Goal: Communication & Community: Answer question/provide support

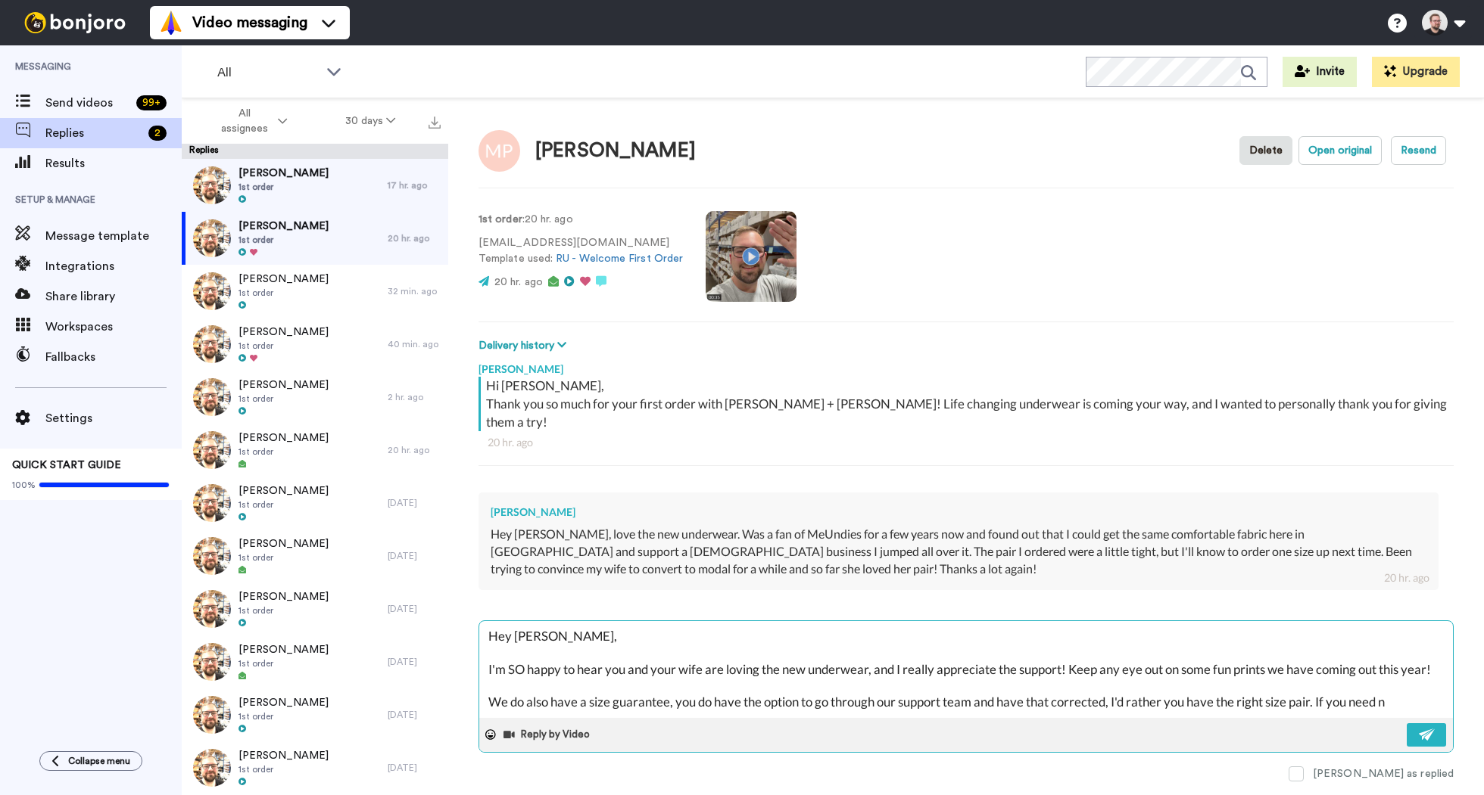
click at [1402, 680] on textarea "Hey [PERSON_NAME], I'm SO happy to hear you and your wife are loving the new un…" at bounding box center [965, 669] width 973 height 97
type textarea "x"
click at [548, 685] on textarea "Hey [PERSON_NAME], I'm SO happy to hear you and your wife are loving the new un…" at bounding box center [965, 669] width 973 height 97
drag, startPoint x: 1393, startPoint y: 685, endPoint x: 529, endPoint y: 683, distance: 863.6
click at [529, 683] on textarea "Hey [PERSON_NAME], I'm SO happy to hear you and your wife are loving the new un…" at bounding box center [965, 669] width 973 height 97
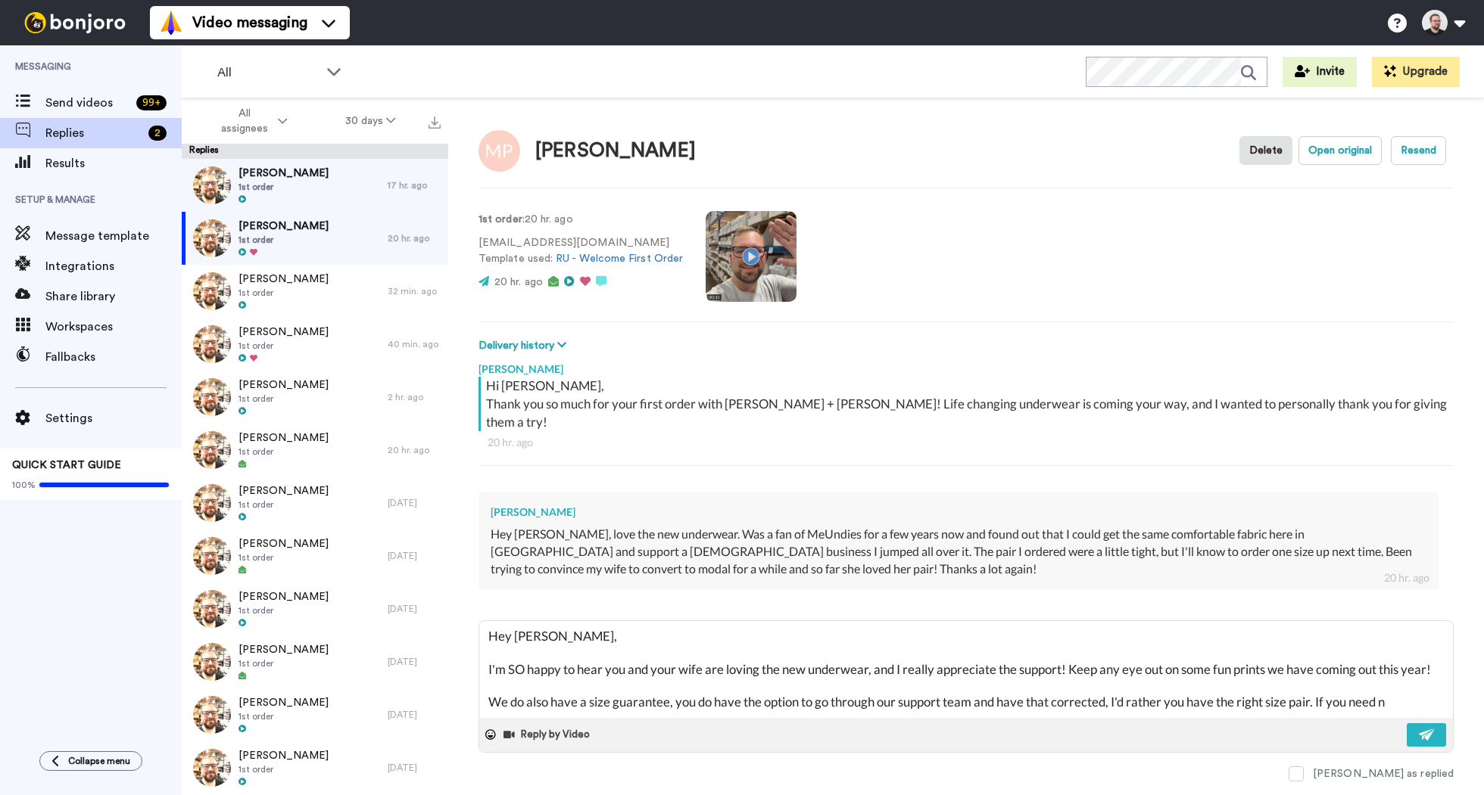
type textarea "Hey [PERSON_NAME], I'm SO happy to hear you and your wife are loving the new un…"
type textarea "x"
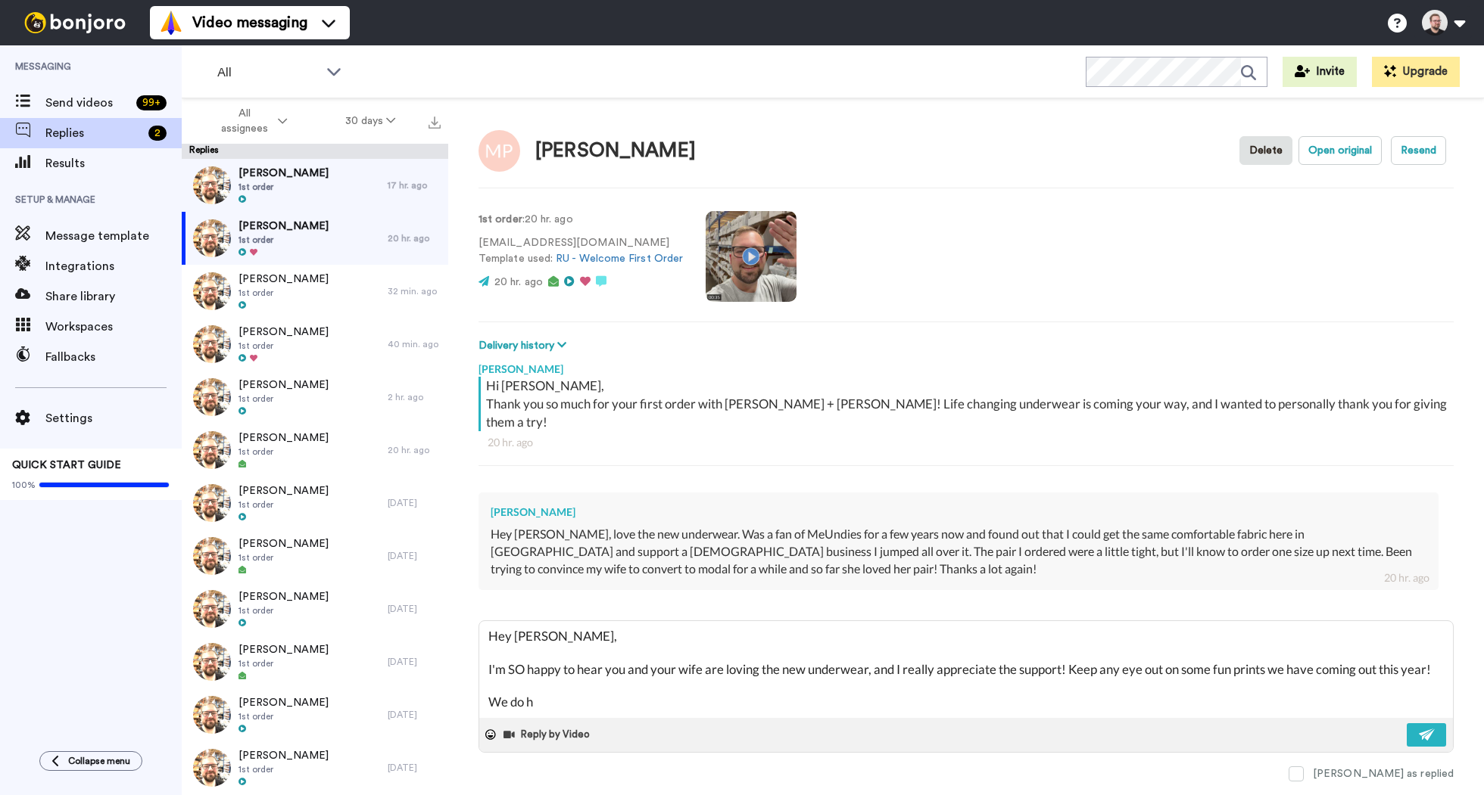
type textarea "Hey [PERSON_NAME], I'm SO happy to hear you and your wife are loving the new un…"
type textarea "x"
type textarea "Hey [PERSON_NAME], I'm SO happy to hear you and your wife are loving the new un…"
type textarea "x"
type textarea "Hey [PERSON_NAME], I'm SO happy to hear you and your wife are loving the new un…"
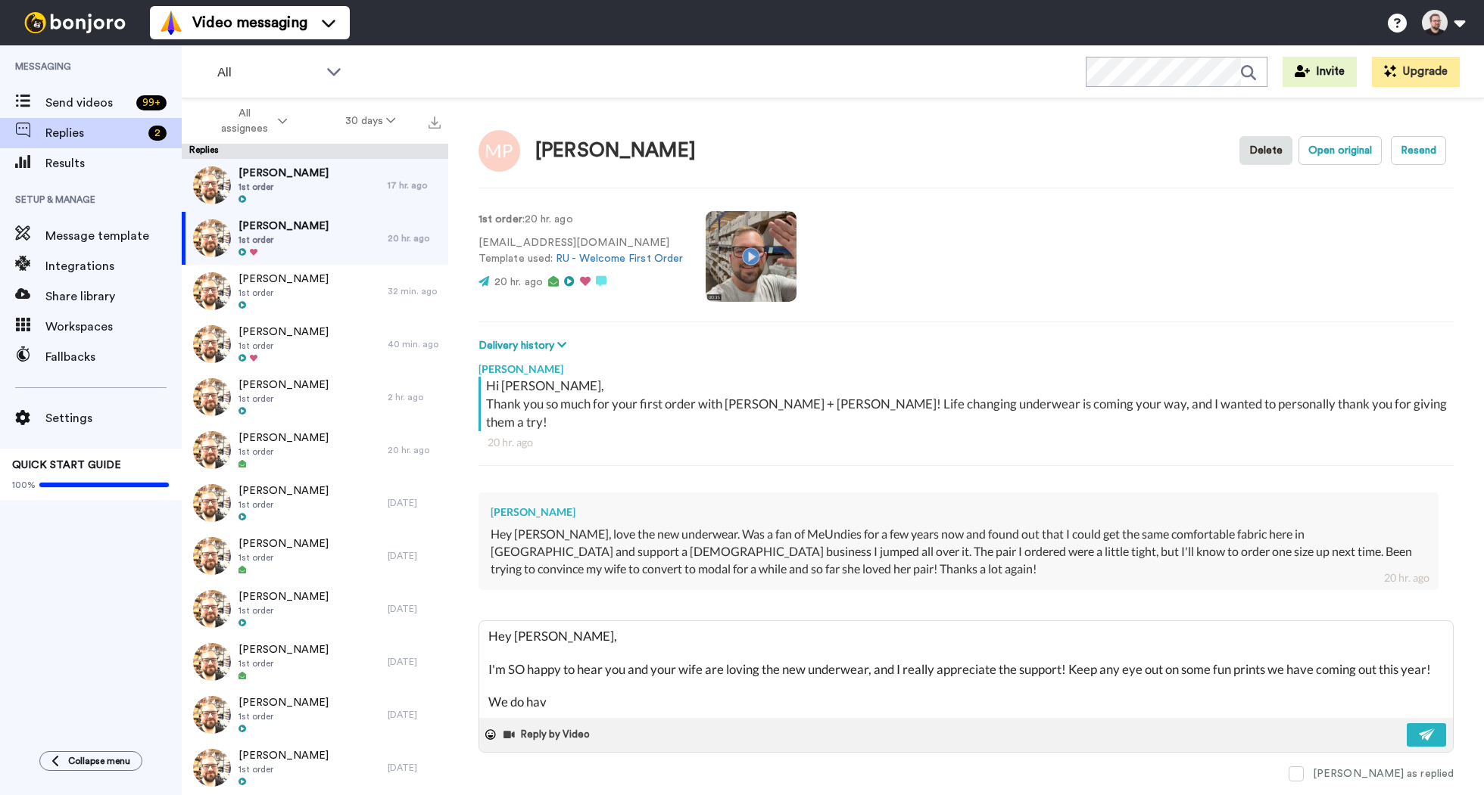
type textarea "x"
type textarea "Hey [PERSON_NAME], I'm SO happy to hear you and your wife are loving the new un…"
type textarea "x"
type textarea "Hey [PERSON_NAME], I'm SO happy to hear you and your wife are loving the new un…"
type textarea "x"
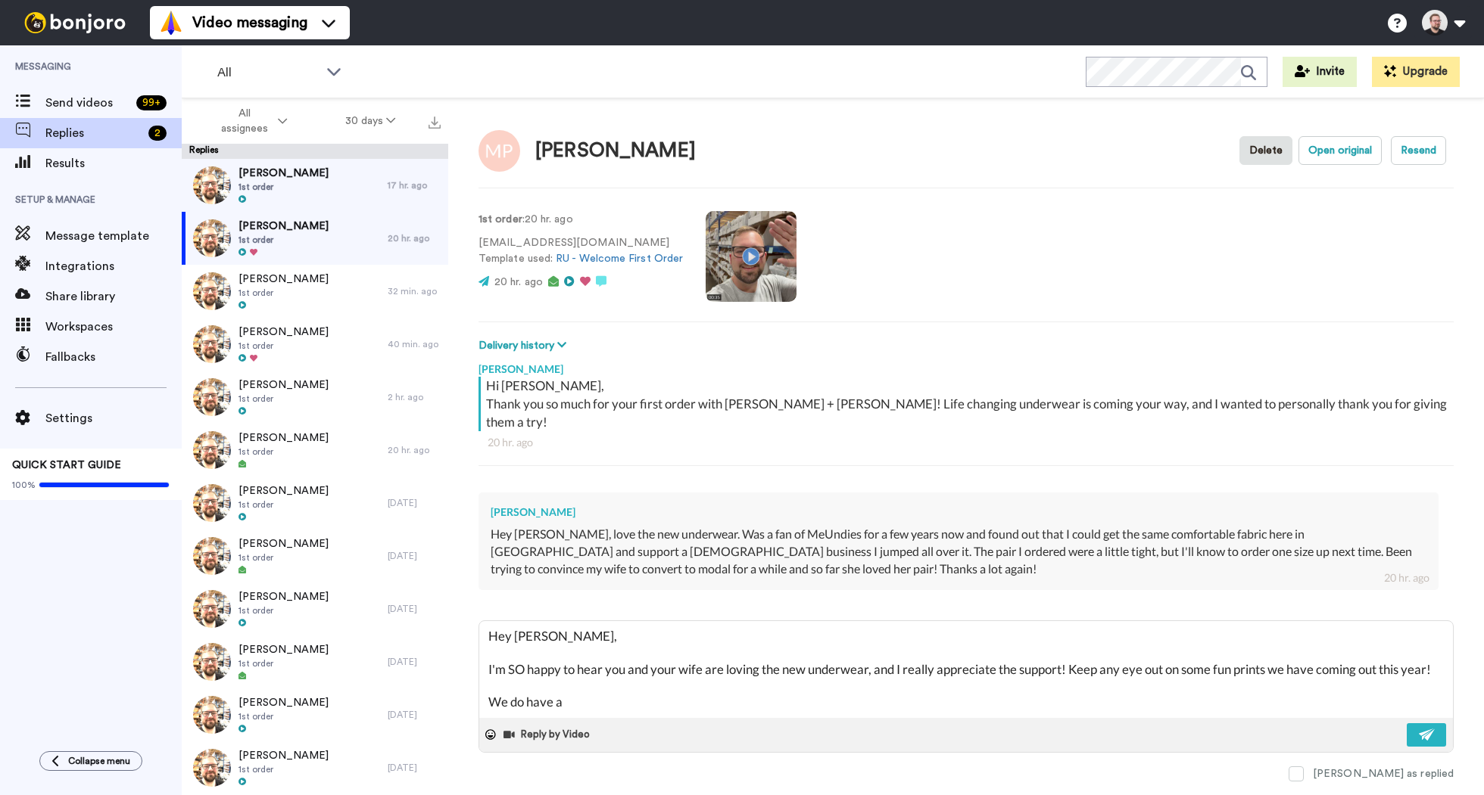
type textarea "Hey [PERSON_NAME], I'm SO happy to hear you and your wife are loving the new un…"
type textarea "x"
type textarea "Hey [PERSON_NAME], I'm SO happy to hear you and your wife are loving the new un…"
type textarea "x"
type textarea "Hey [PERSON_NAME], I'm SO happy to hear you and your wife are loving the new un…"
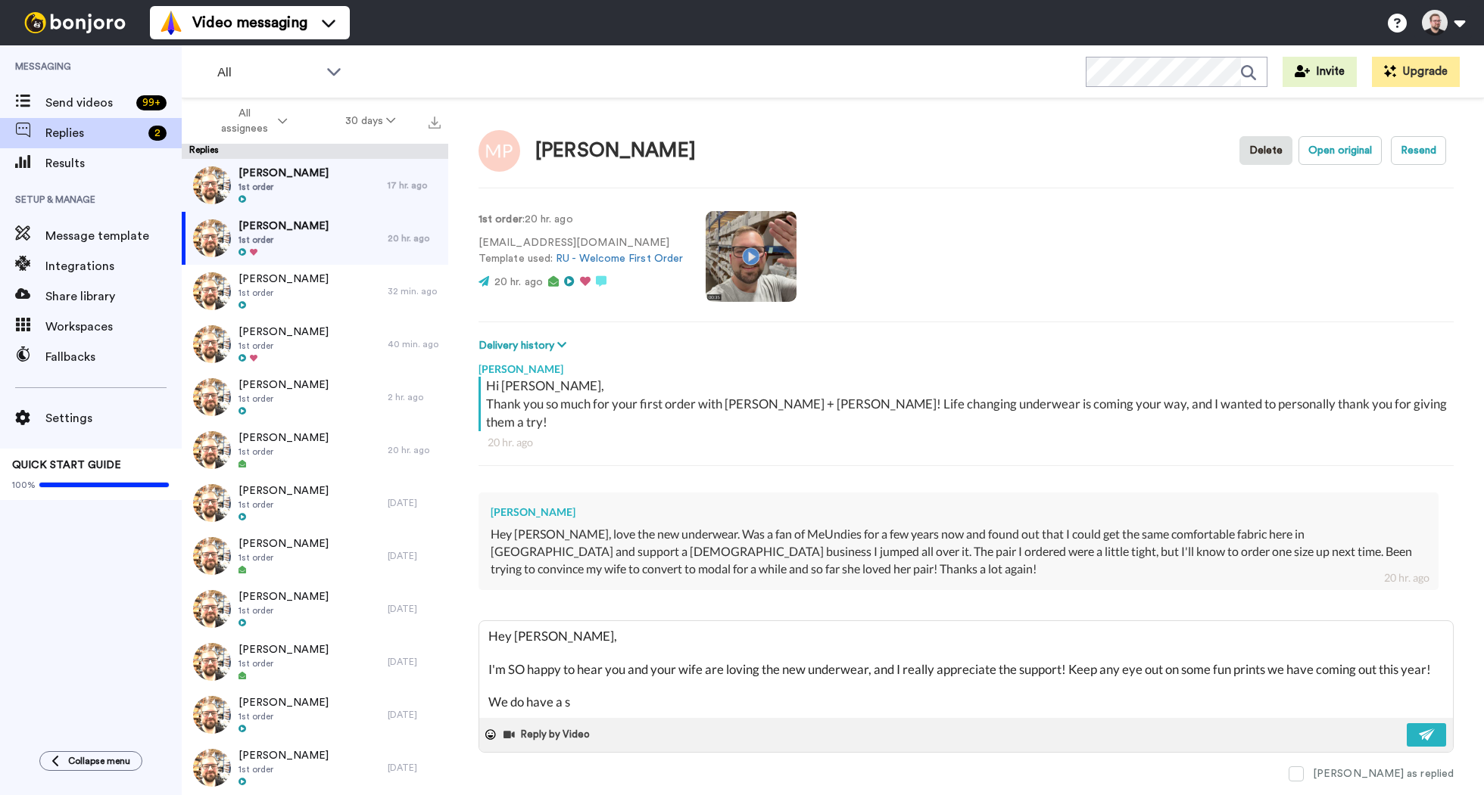
type textarea "x"
type textarea "Hey [PERSON_NAME], I'm SO happy to hear you and your wife are loving the new un…"
type textarea "x"
type textarea "Hey [PERSON_NAME], I'm SO happy to hear you and your wife are loving the new un…"
type textarea "x"
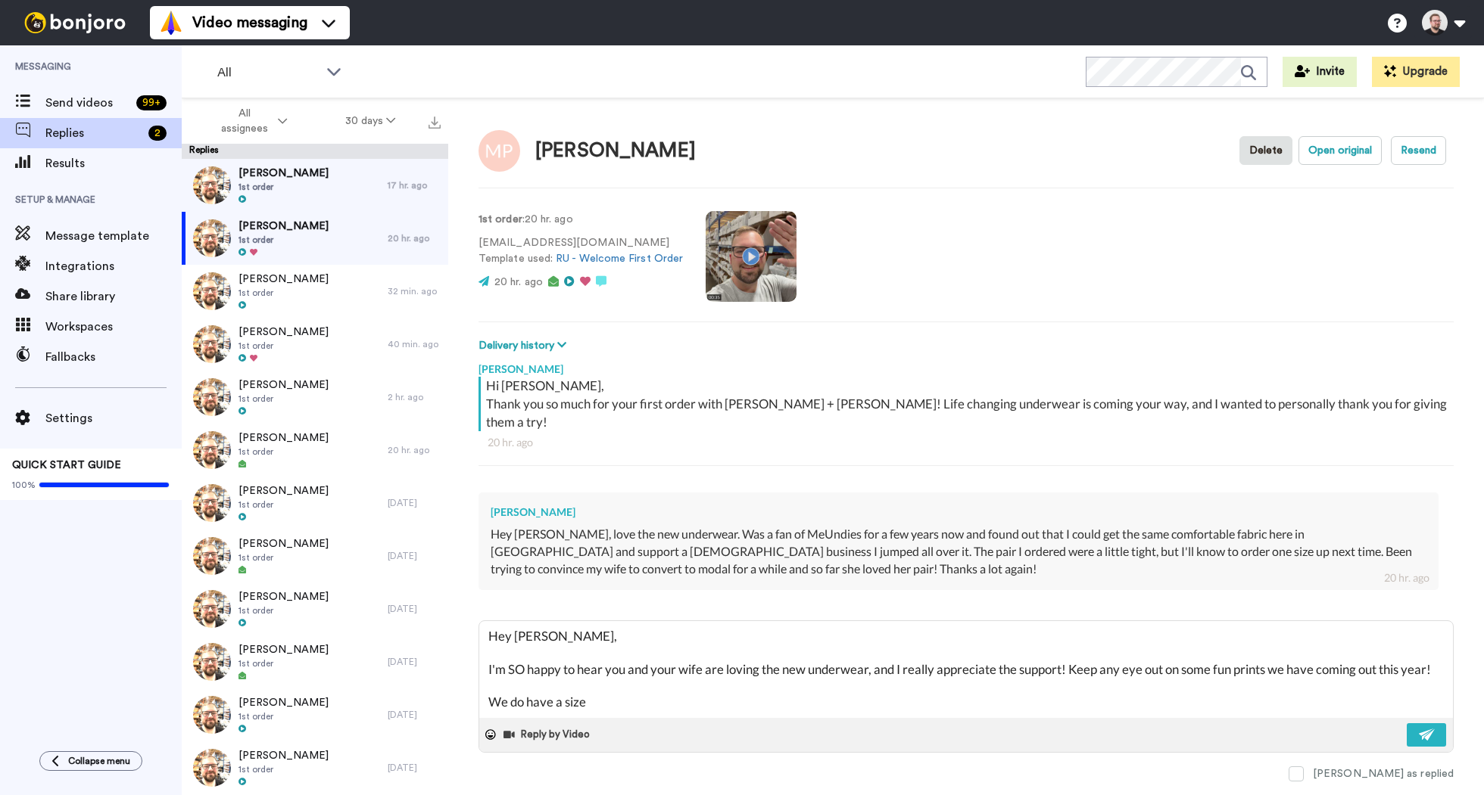
type textarea "Hey [PERSON_NAME], I'm SO happy to hear you and your wife are loving the new un…"
type textarea "x"
type textarea "Hey [PERSON_NAME], I'm SO happy to hear you and your wife are loving the new un…"
type textarea "x"
type textarea "Hey [PERSON_NAME], I'm SO happy to hear you and your wife are loving the new un…"
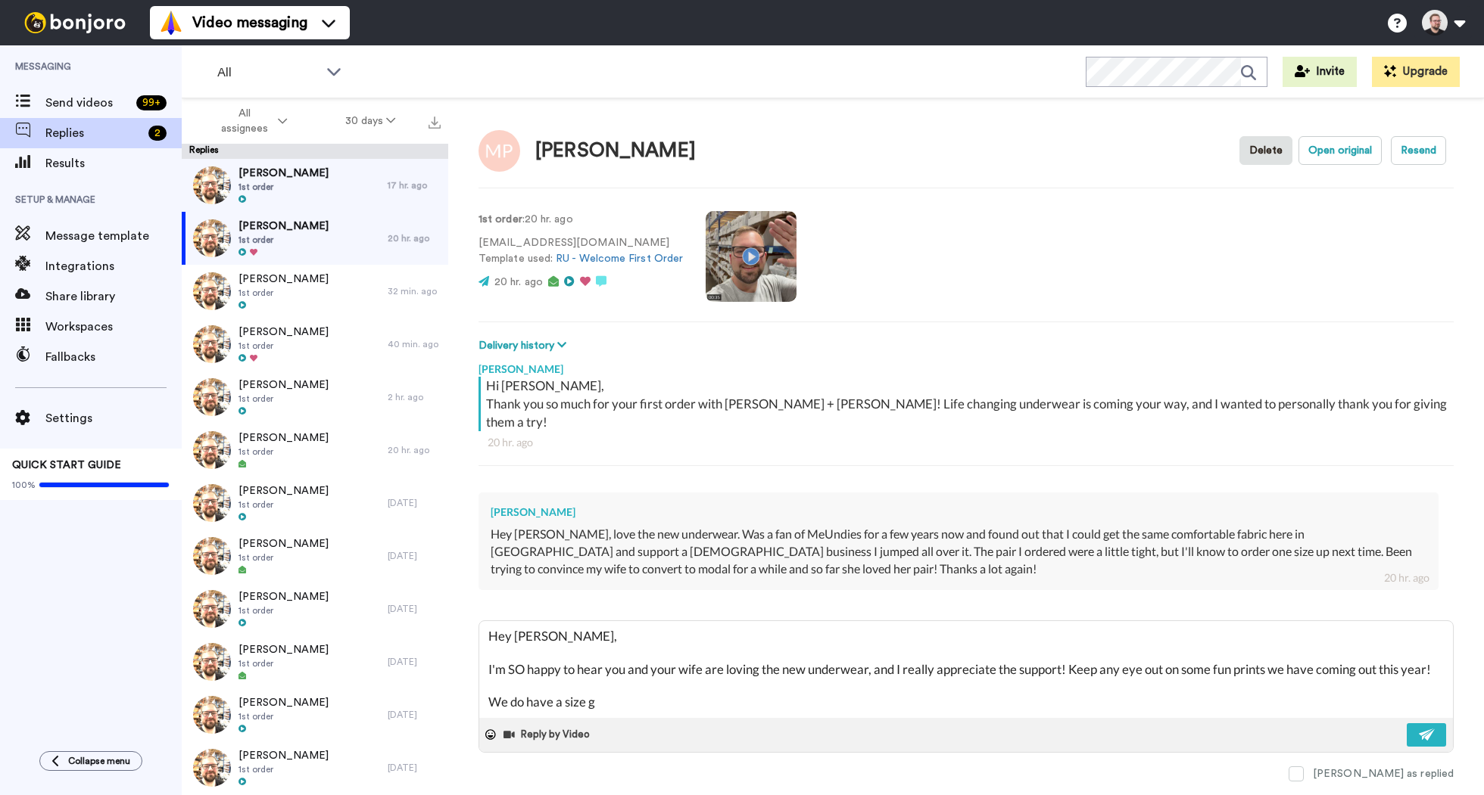
type textarea "x"
type textarea "Hey [PERSON_NAME], I'm SO happy to hear you and your wife are loving the new un…"
type textarea "x"
type textarea "Hey [PERSON_NAME], I'm SO happy to hear you and your wife are loving the new un…"
type textarea "x"
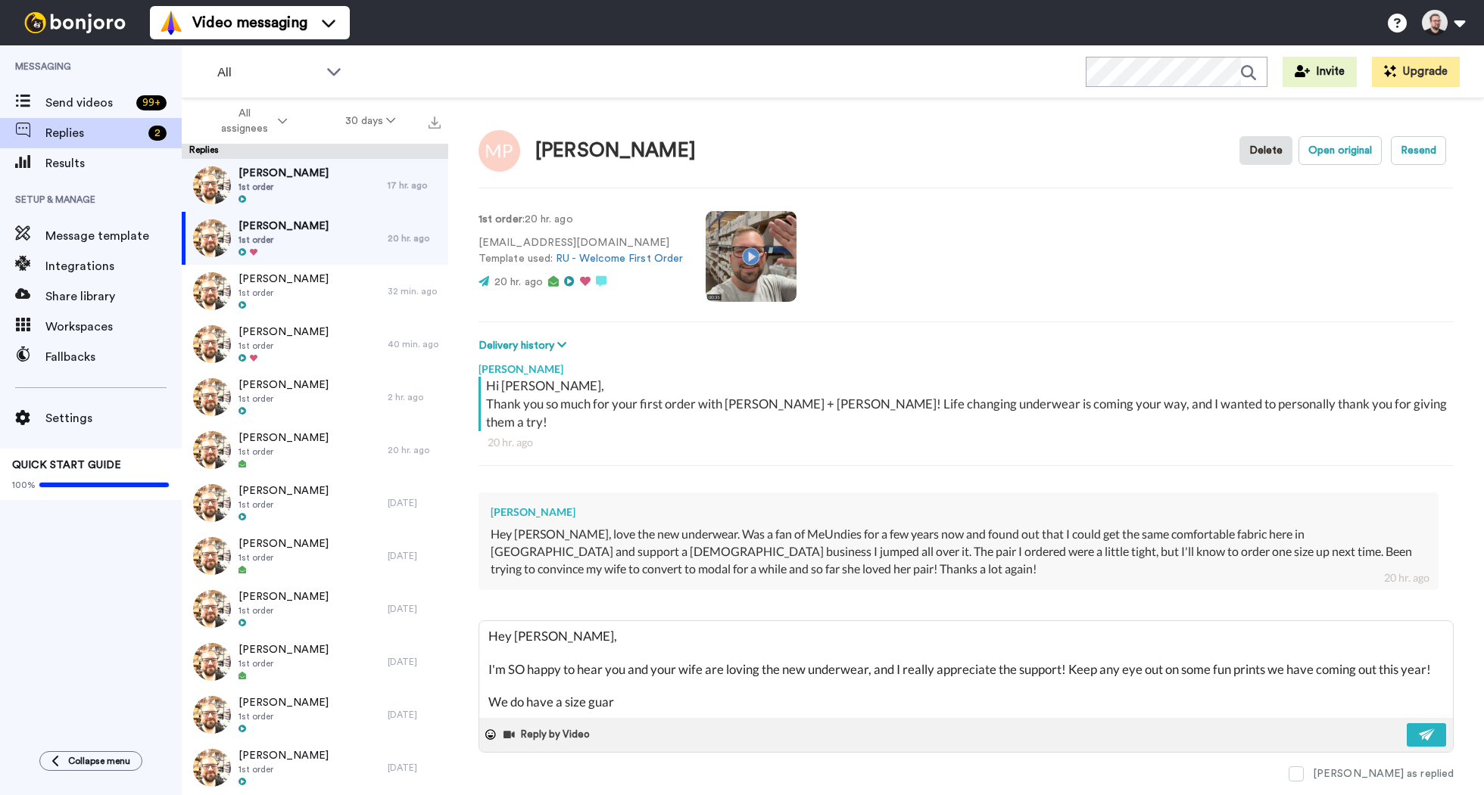
type textarea "Hey [PERSON_NAME], I'm SO happy to hear you and your wife are loving the new un…"
type textarea "x"
type textarea "Hey [PERSON_NAME], I'm SO happy to hear you and your wife are loving the new un…"
type textarea "x"
type textarea "Hey [PERSON_NAME], I'm SO happy to hear you and your wife are loving the new un…"
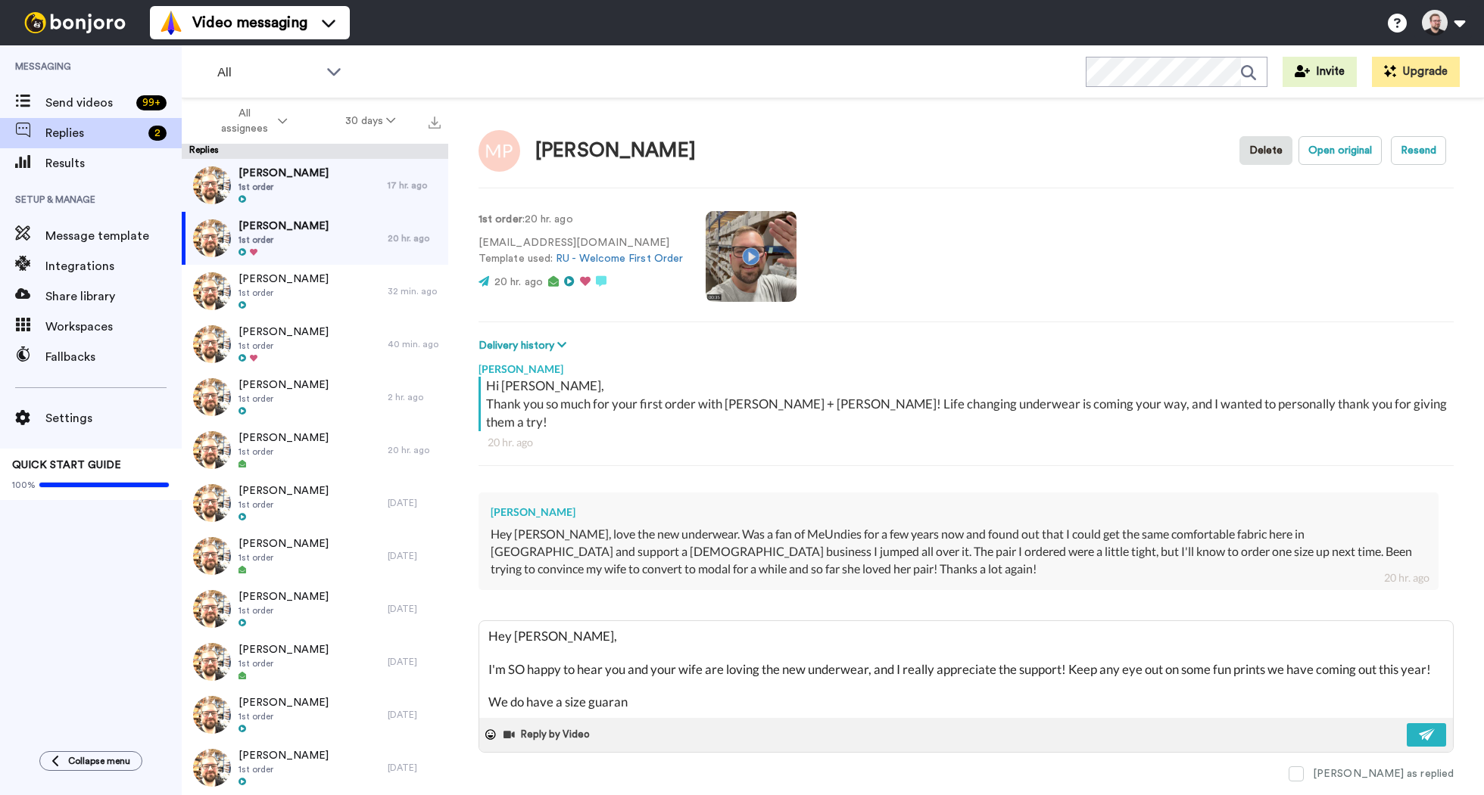
type textarea "x"
type textarea "Hey [PERSON_NAME], I'm SO happy to hear you and your wife are loving the new un…"
type textarea "x"
type textarea "Hey [PERSON_NAME], I'm SO happy to hear you and your wife are loving the new un…"
type textarea "x"
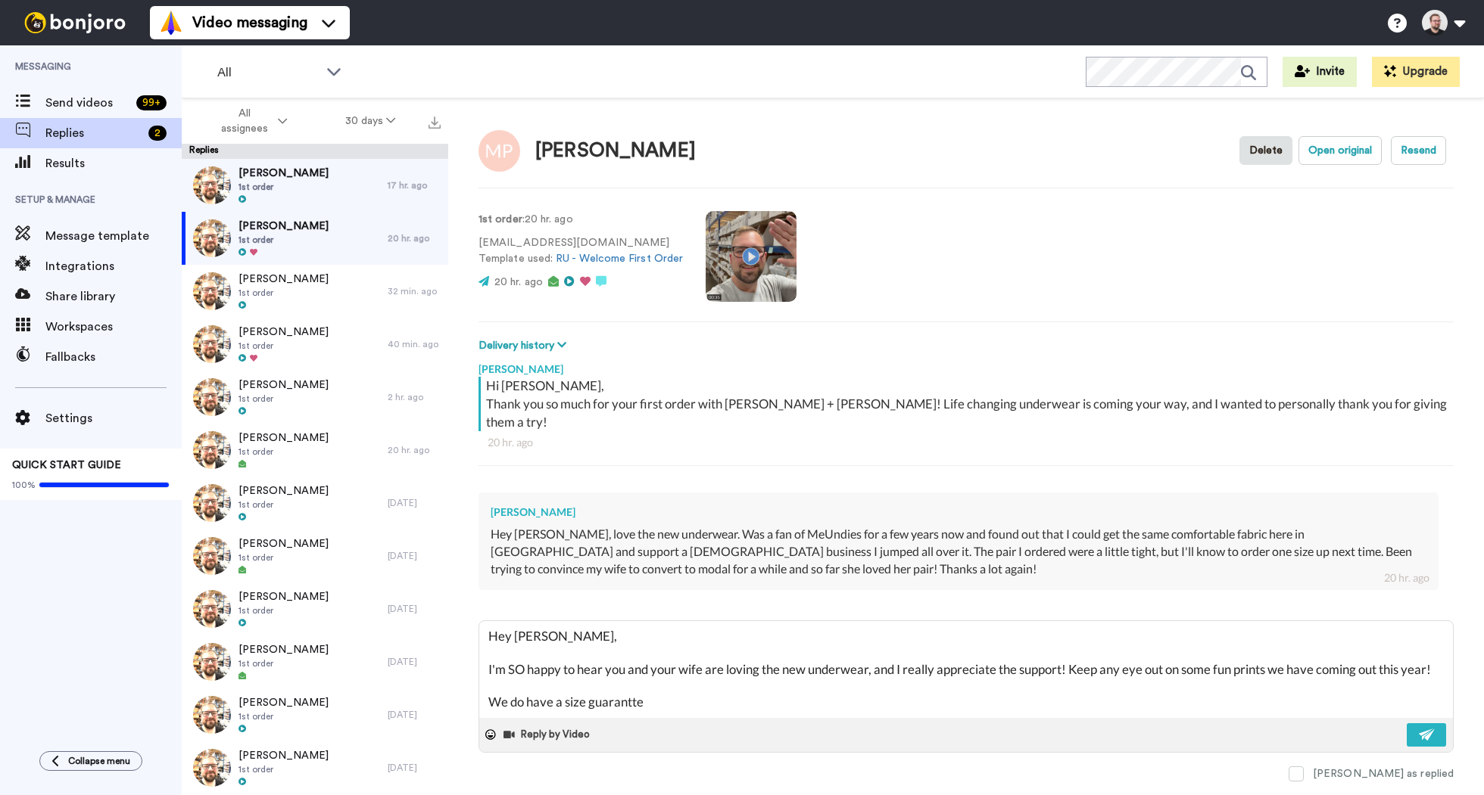
type textarea "Hey [PERSON_NAME], I'm SO happy to hear you and your wife are loving the new un…"
type textarea "x"
type textarea "Hey [PERSON_NAME], I'm SO happy to hear you and your wife are loving the new un…"
type textarea "x"
type textarea "Hey [PERSON_NAME], I'm SO happy to hear you and your wife are loving the new un…"
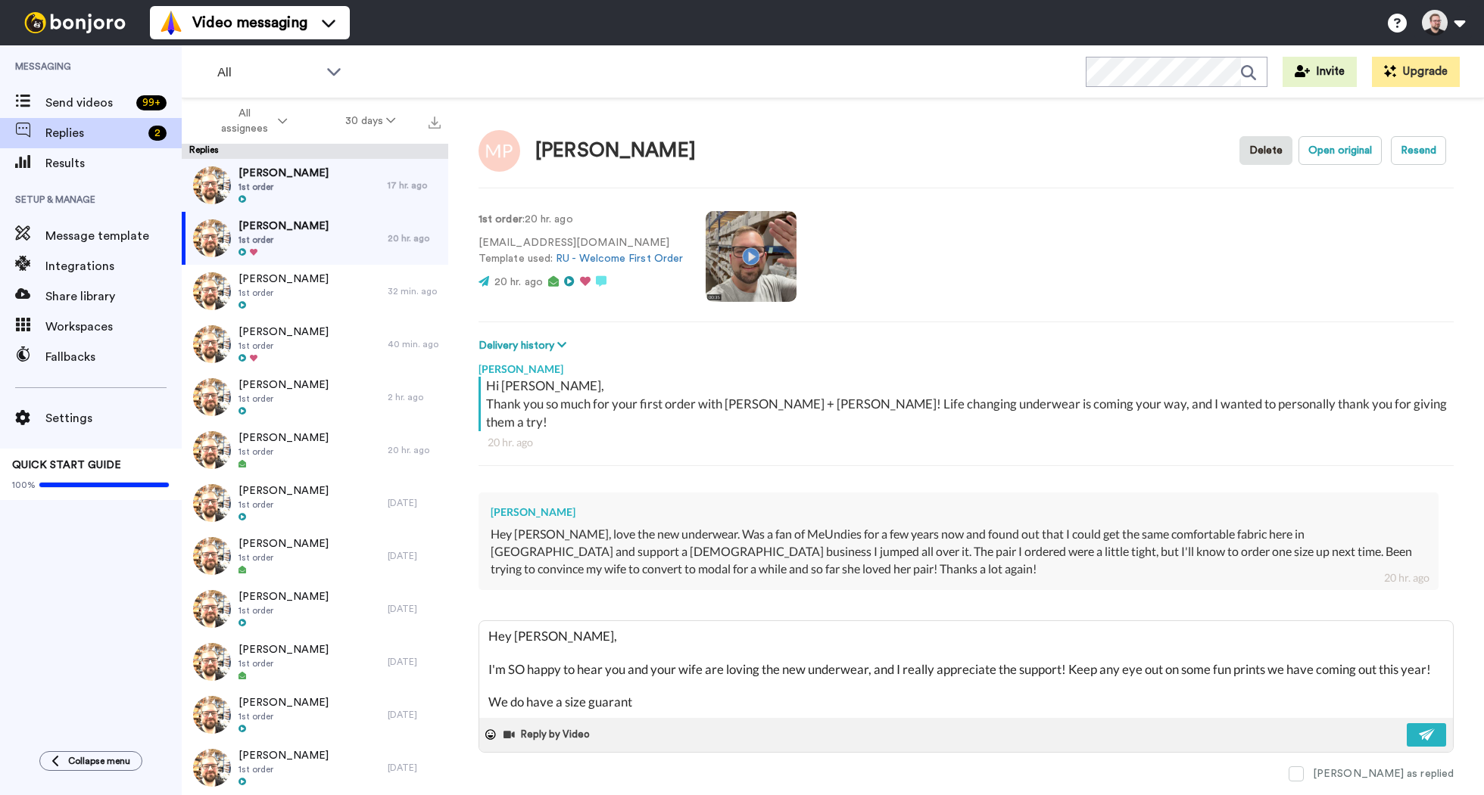
type textarea "x"
type textarea "Hey [PERSON_NAME], I'm SO happy to hear you and your wife are loving the new un…"
type textarea "x"
type textarea "Hey [PERSON_NAME], I'm SO happy to hear you and your wife are loving the new un…"
type textarea "x"
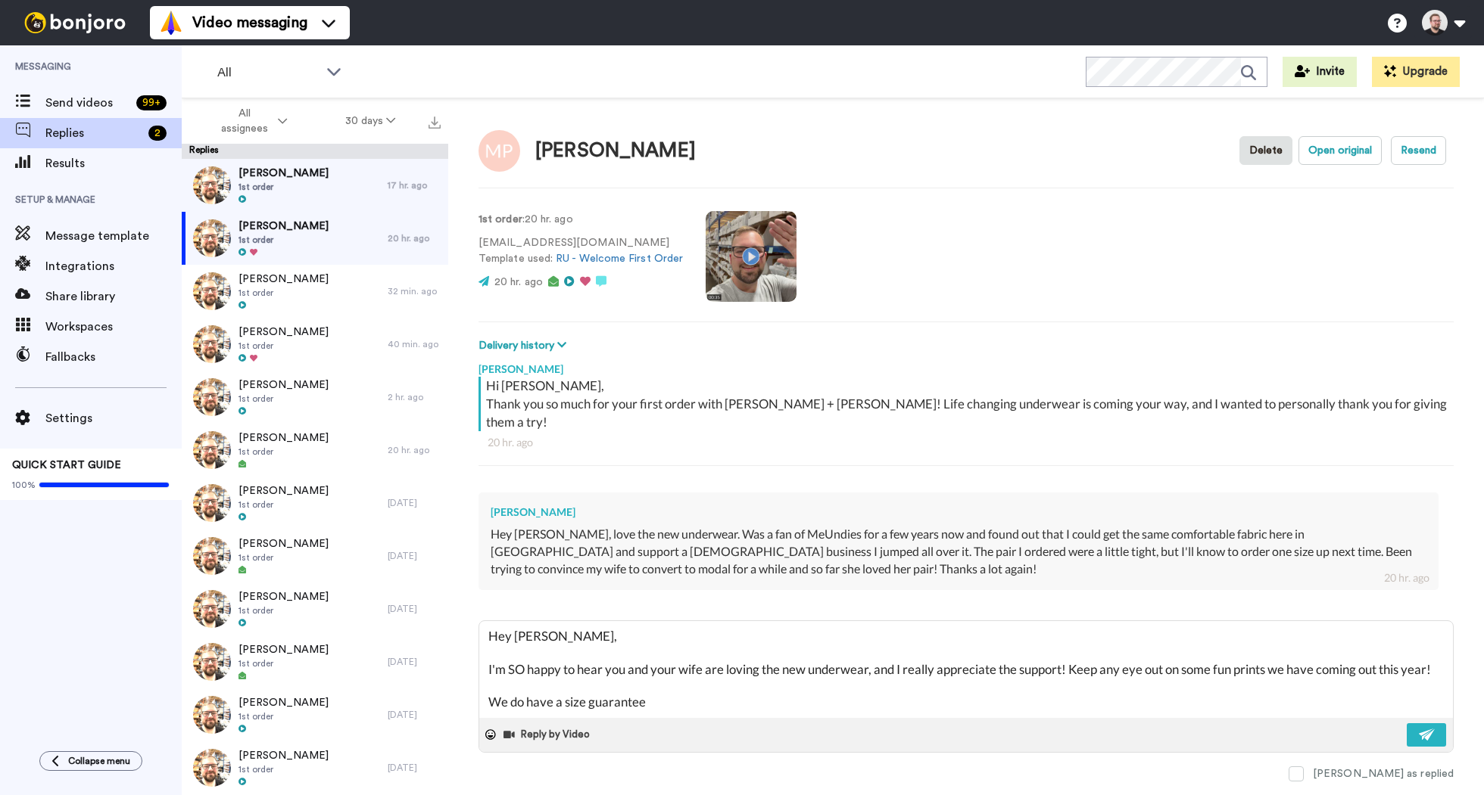
type textarea "Hey [PERSON_NAME], I'm SO happy to hear you and your wife are loving the new un…"
type textarea "x"
type textarea "Hey [PERSON_NAME], I'm SO happy to hear you and your wife are loving the new un…"
type textarea "x"
type textarea "Hey [PERSON_NAME], I'm SO happy to hear you and your wife are loving the new un…"
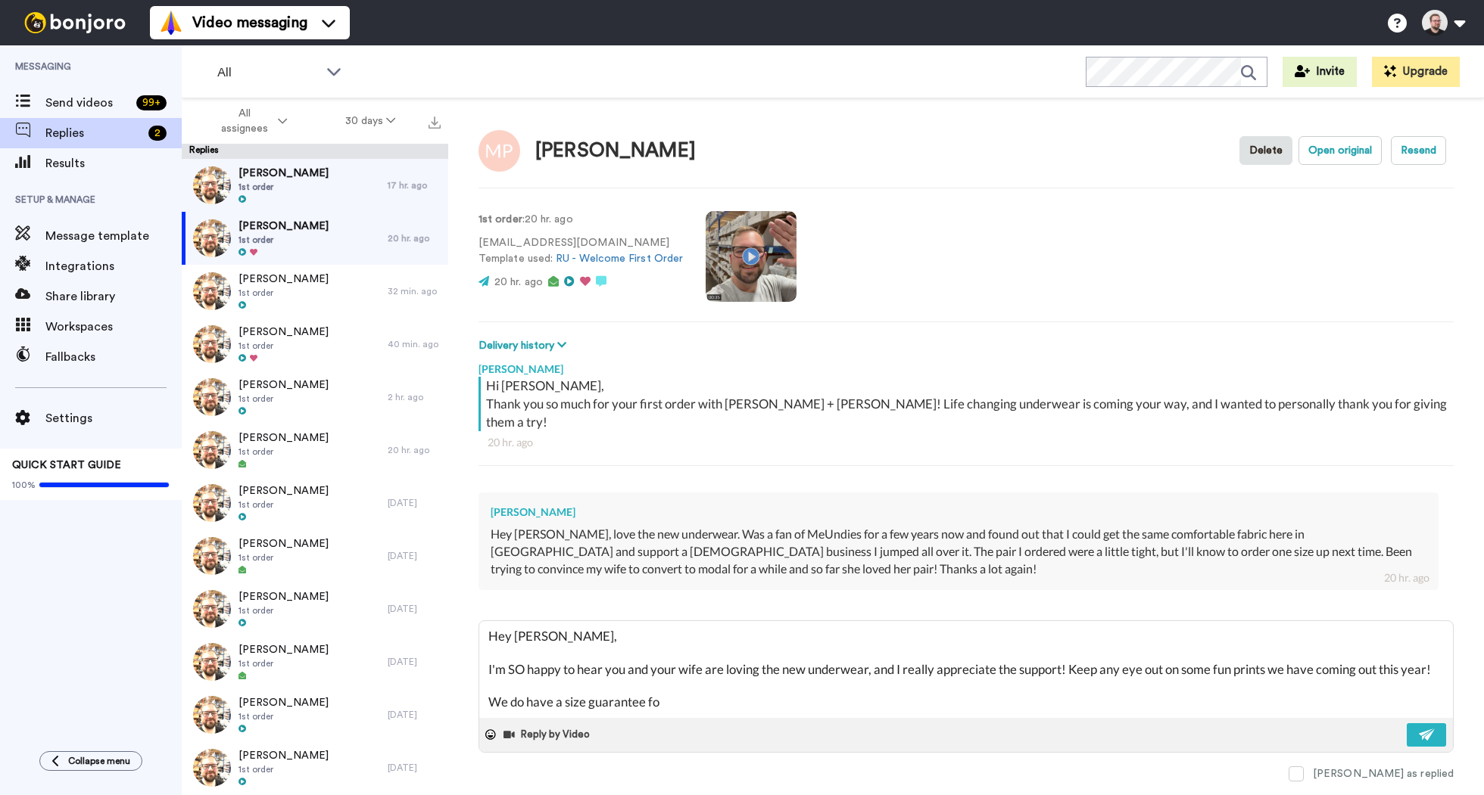
type textarea "x"
type textarea "Hey [PERSON_NAME], I'm SO happy to hear you and your wife are loving the new un…"
type textarea "x"
type textarea "Hey [PERSON_NAME], I'm SO happy to hear you and your wife are loving the new un…"
type textarea "x"
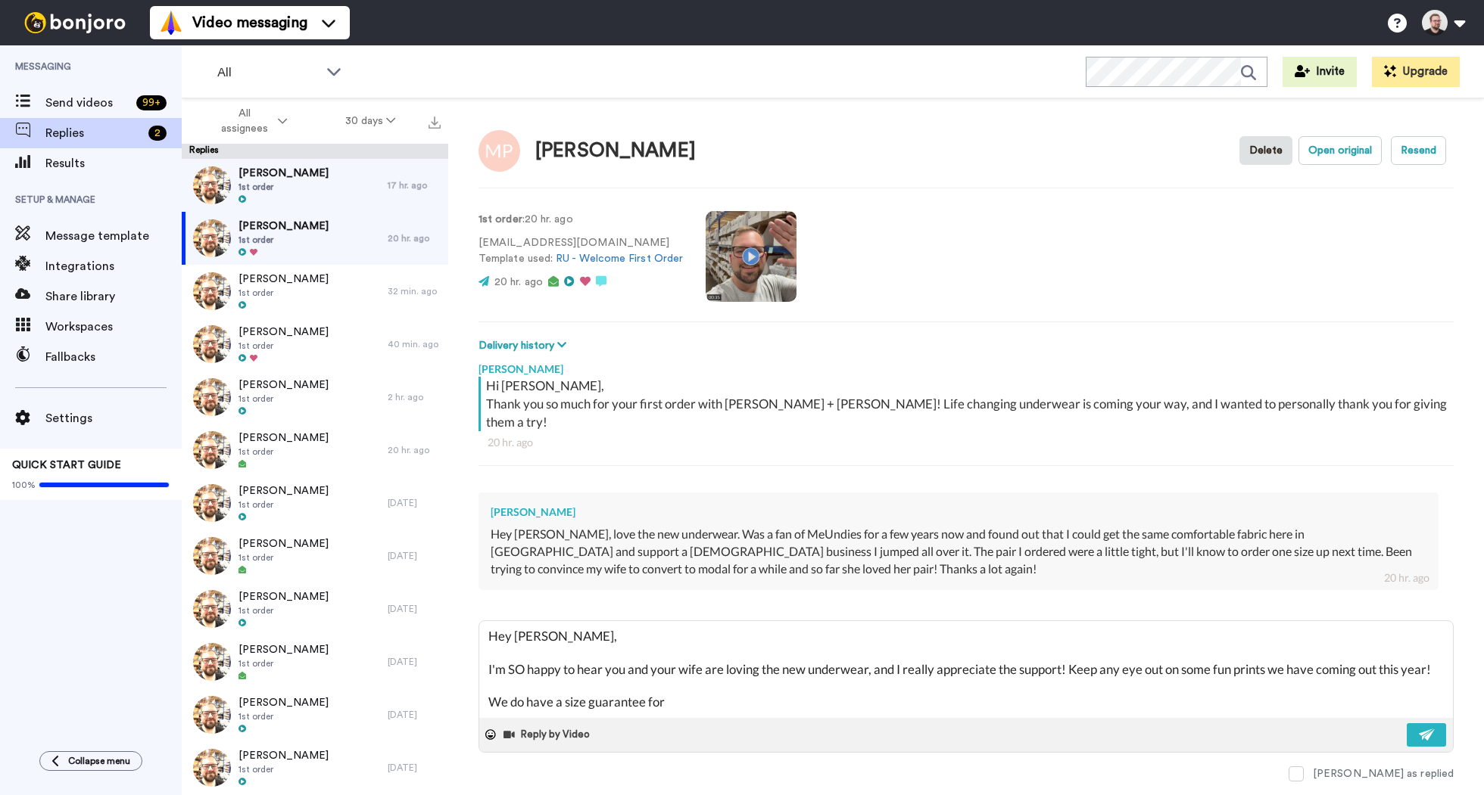
type textarea "Hey [PERSON_NAME], I'm SO happy to hear you and your wife are loving the new un…"
type textarea "x"
type textarea "Hey [PERSON_NAME], I'm SO happy to hear you and your wife are loving the new un…"
type textarea "x"
type textarea "Hey [PERSON_NAME], I'm SO happy to hear you and your wife are loving the new un…"
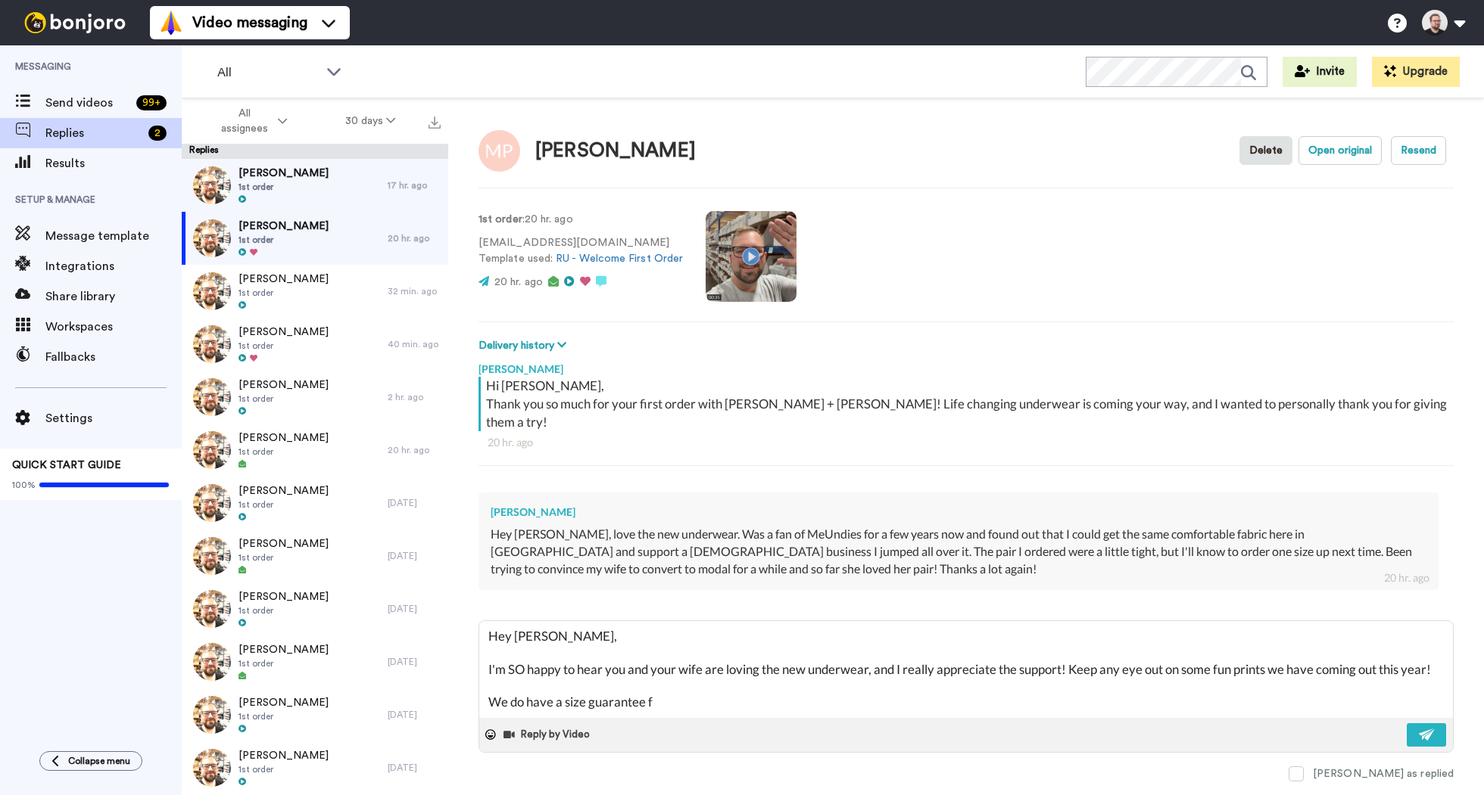
type textarea "x"
click at [694, 679] on textarea "Hey [PERSON_NAME], I'm SO happy to hear you and your wife are loving the new un…" at bounding box center [965, 669] width 973 height 97
click at [692, 689] on textarea "Hey [PERSON_NAME], I'm SO happy to hear you and your wife are loving the new un…" at bounding box center [965, 669] width 973 height 97
drag, startPoint x: 663, startPoint y: 684, endPoint x: 493, endPoint y: 681, distance: 169.6
click at [493, 681] on textarea "Hey [PERSON_NAME], I'm SO happy to hear you and your wife are loving the new un…" at bounding box center [965, 669] width 973 height 97
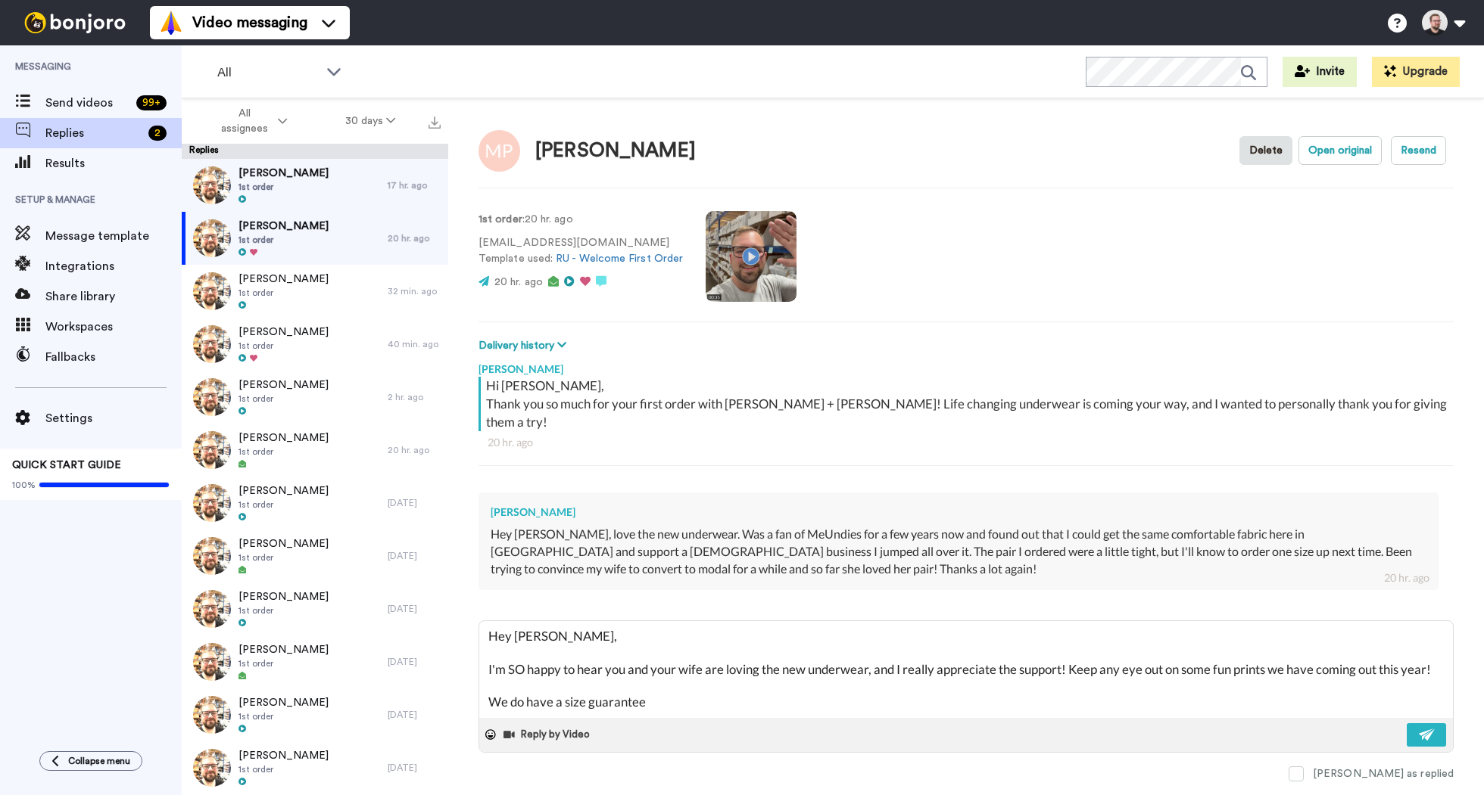
type textarea "Hey [PERSON_NAME], I'm SO happy to hear you and your wife are loving the new un…"
type textarea "x"
type textarea "Hey [PERSON_NAME], I'm SO happy to hear you and your wife are loving the new un…"
type textarea "x"
type textarea "Hey [PERSON_NAME], I'm SO happy to hear you and your wife are loving the new un…"
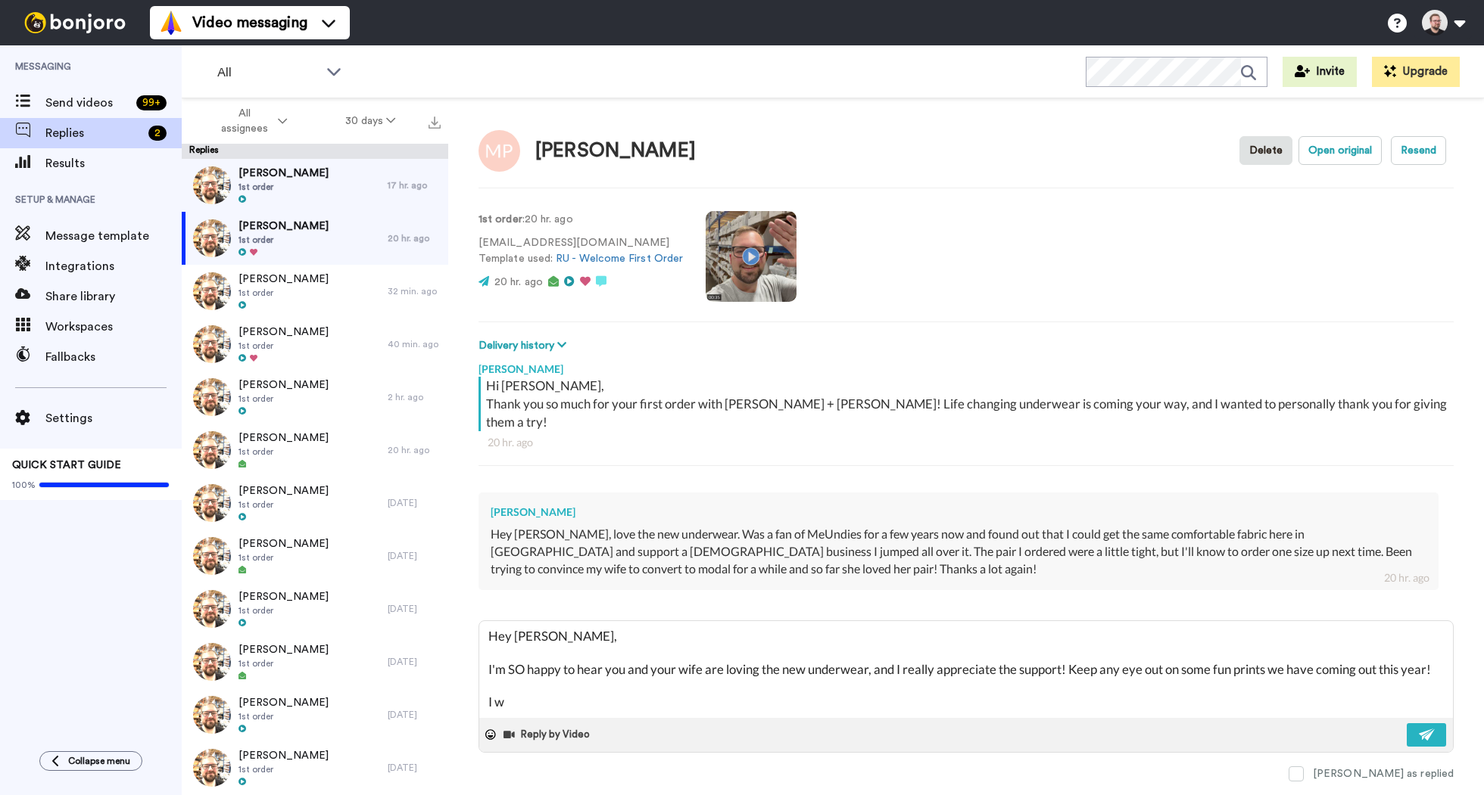
type textarea "x"
type textarea "Hey [PERSON_NAME], I'm SO happy to hear you and your wife are loving the new un…"
type textarea "x"
type textarea "Hey [PERSON_NAME], I'm SO happy to hear you and your wife are loving the new un…"
type textarea "x"
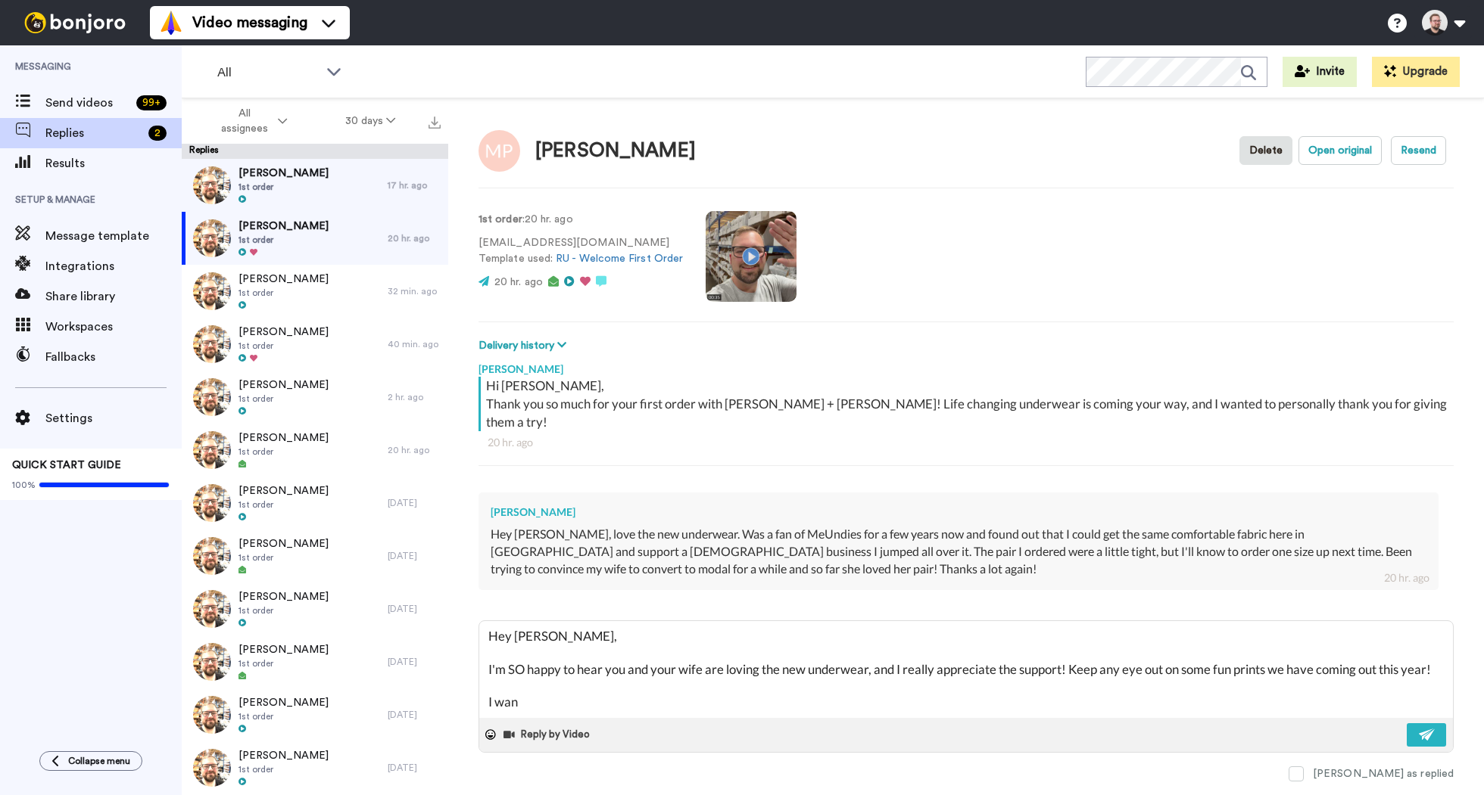
type textarea "Hey [PERSON_NAME], I'm SO happy to hear you and your wife are loving the new un…"
type textarea "x"
type textarea "Hey [PERSON_NAME], I'm SO happy to hear you and your wife are loving the new un…"
type textarea "x"
type textarea "Hey [PERSON_NAME], I'm SO happy to hear you and your wife are loving the new un…"
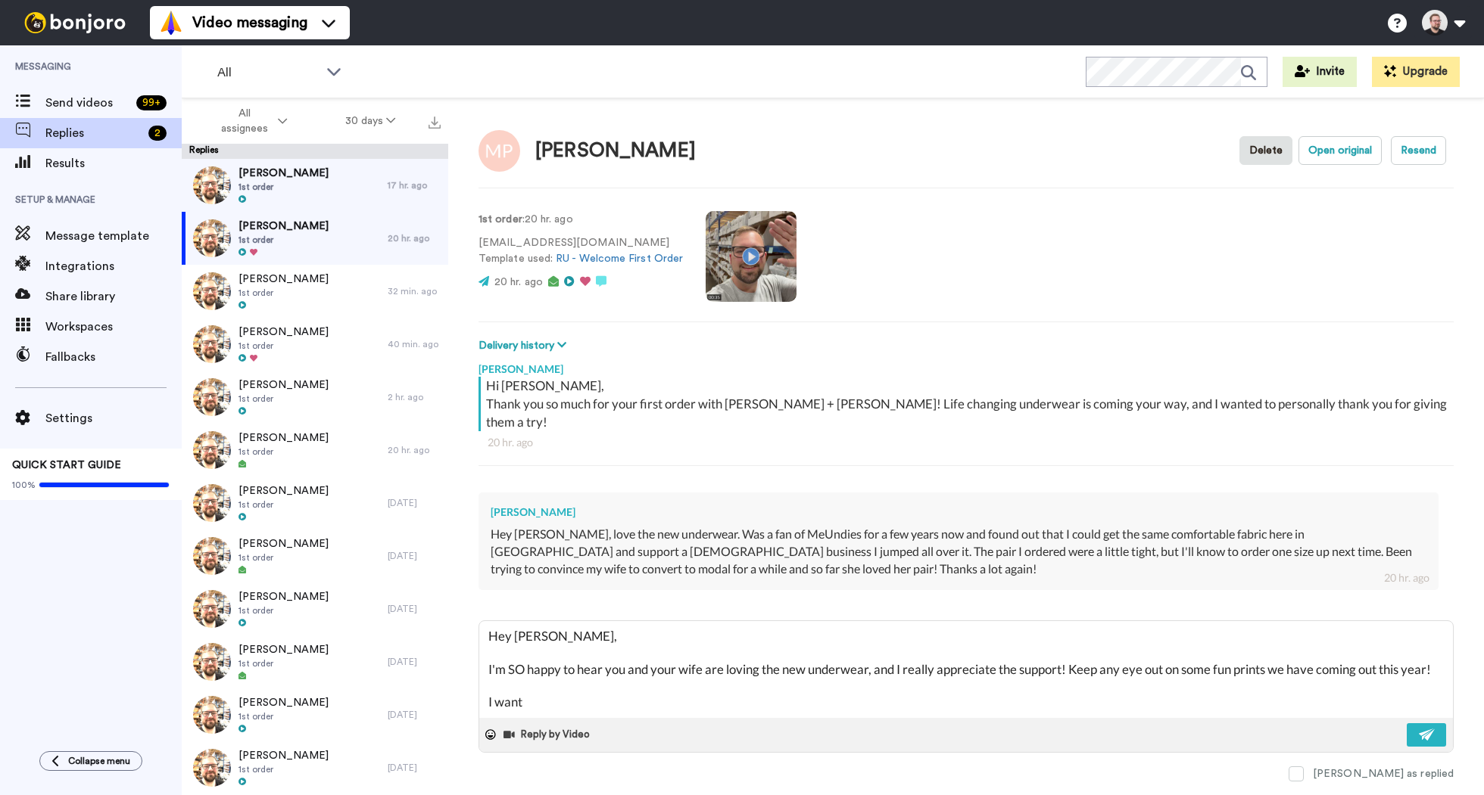
type textarea "x"
type textarea "Hey [PERSON_NAME], I'm SO happy to hear you and your wife are loving the new un…"
type textarea "x"
type textarea "Hey [PERSON_NAME], I'm SO happy to hear you and your wife are loving the new un…"
type textarea "x"
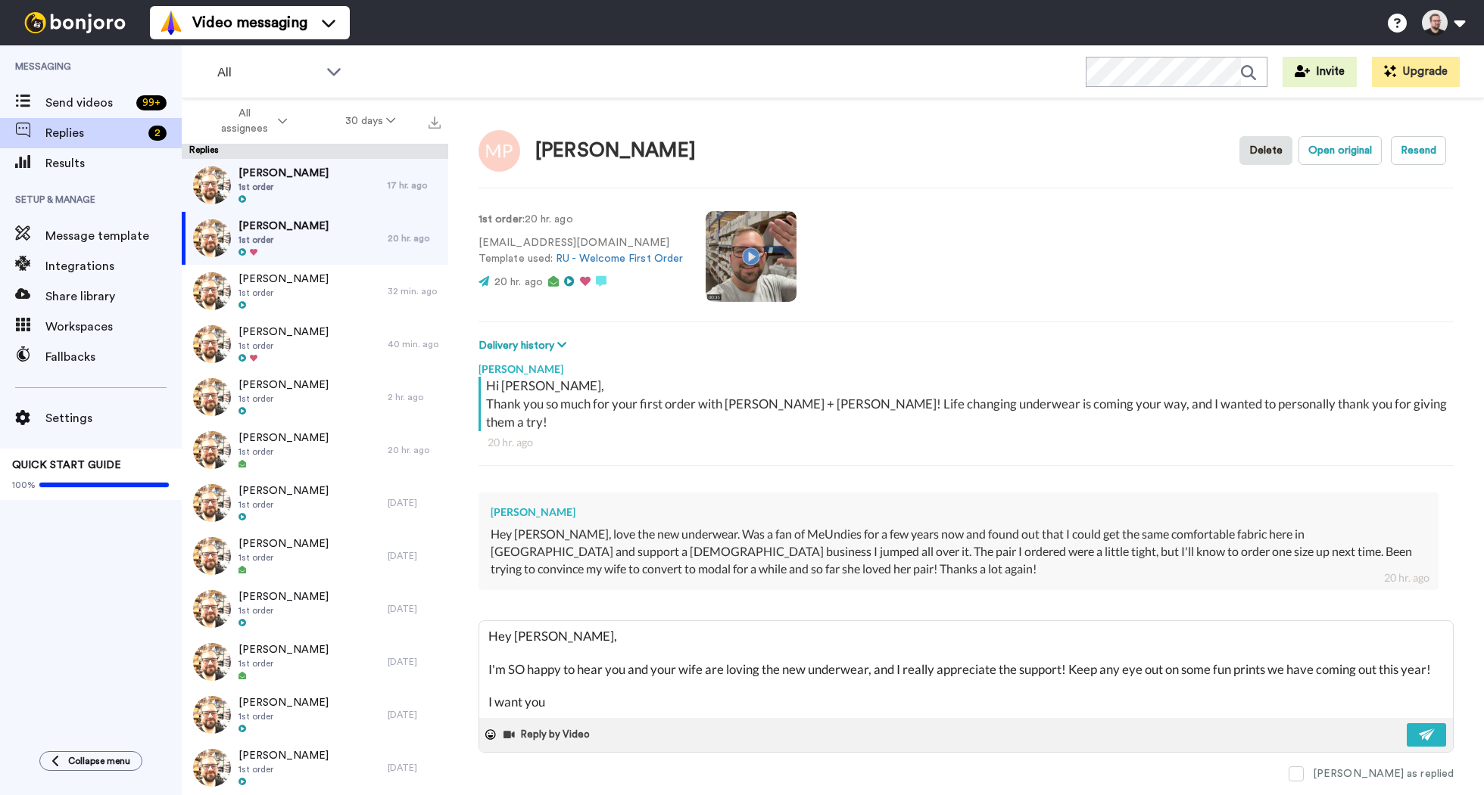
type textarea "Hey [PERSON_NAME], I'm SO happy to hear you and your wife are loving the new un…"
type textarea "x"
type textarea "Hey [PERSON_NAME], I'm SO happy to hear you and your wife are loving the new un…"
type textarea "x"
type textarea "Hey [PERSON_NAME], I'm SO happy to hear you and your wife are loving the new un…"
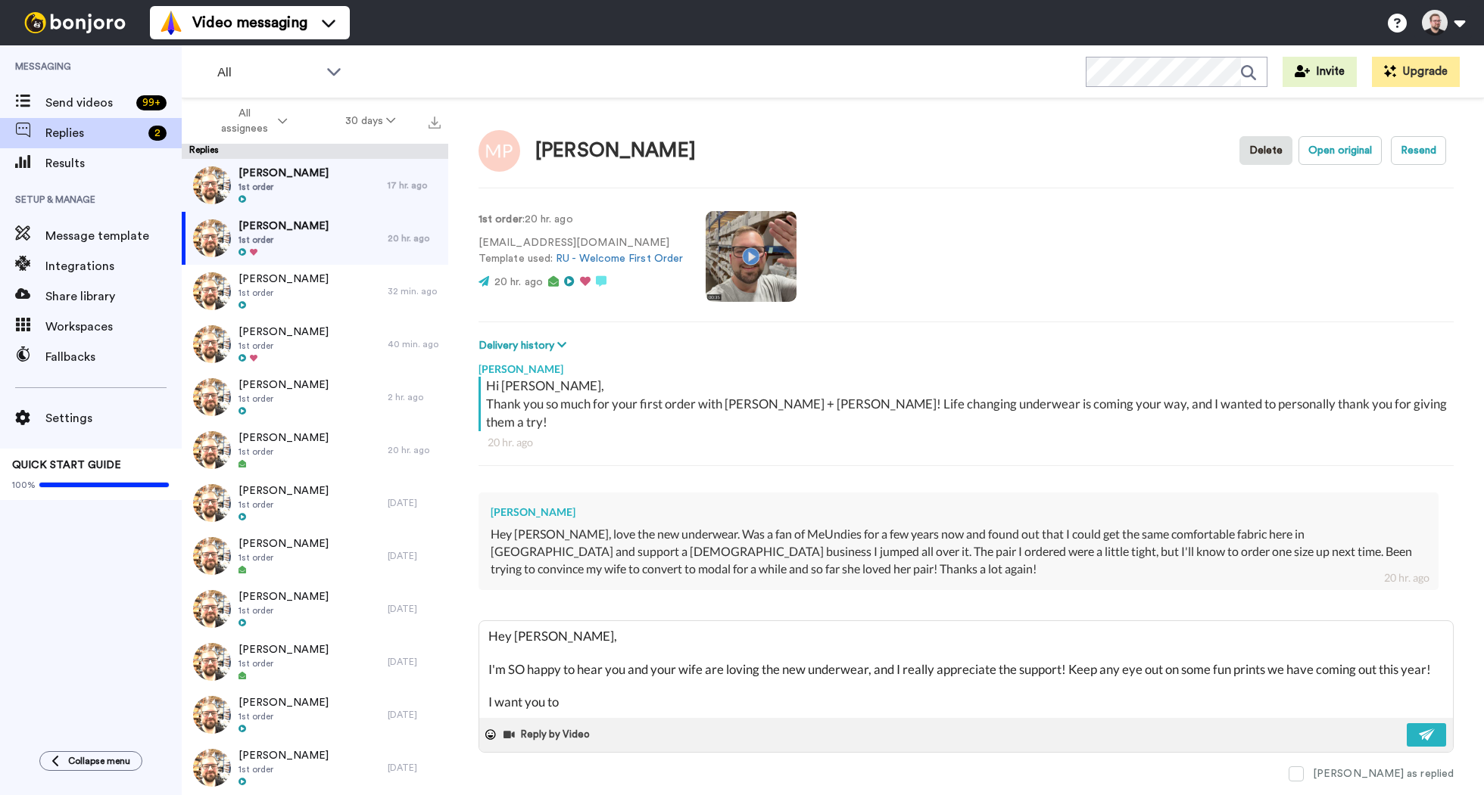
type textarea "x"
type textarea "Hey [PERSON_NAME], I'm SO happy to hear you and your wife are loving the new un…"
type textarea "x"
type textarea "Hey [PERSON_NAME], I'm SO happy to hear you and your wife are loving the new un…"
type textarea "x"
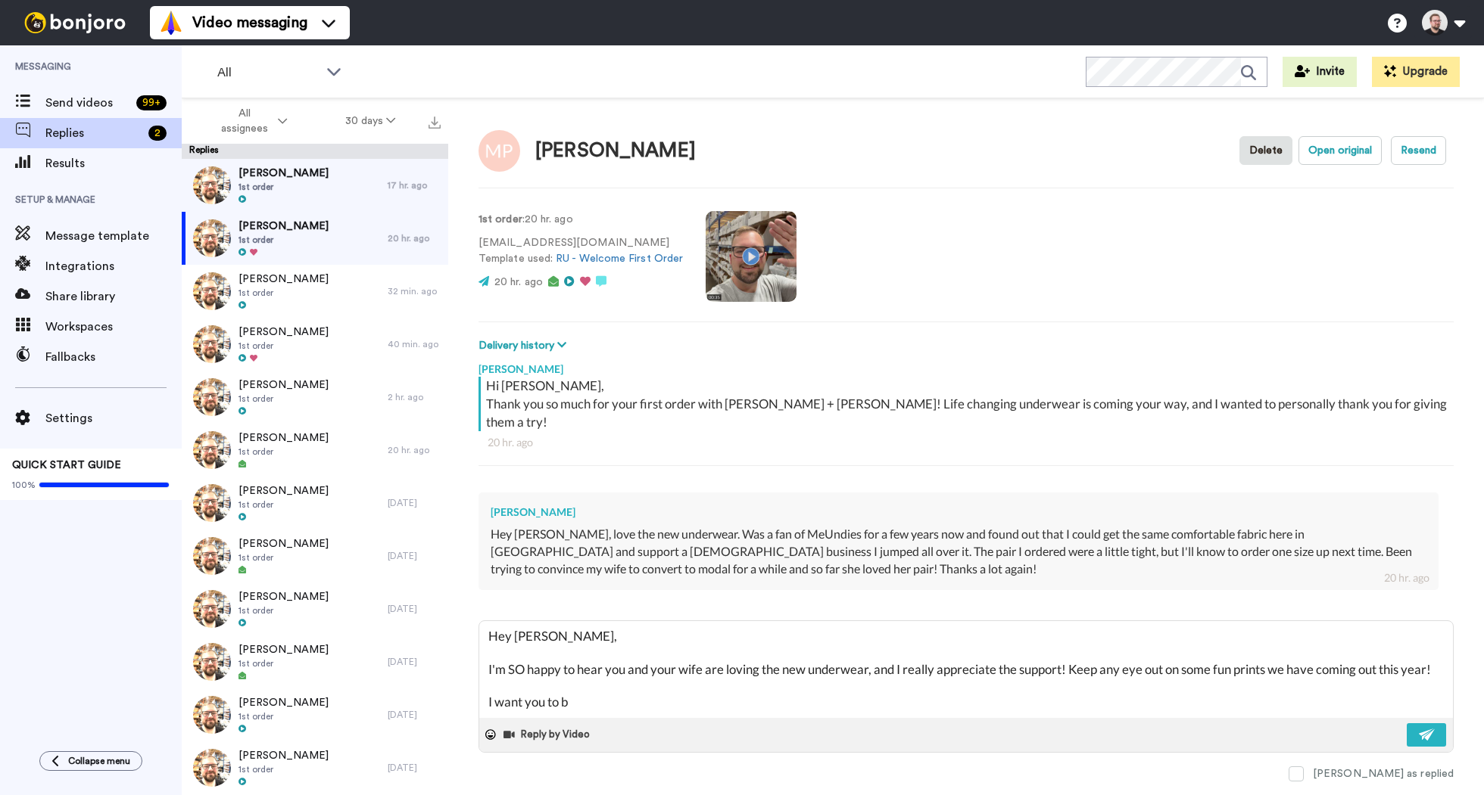
type textarea "Hey [PERSON_NAME], I'm SO happy to hear you and your wife are loving the new un…"
type textarea "x"
type textarea "Hey [PERSON_NAME], I'm SO happy to hear you and your wife are loving the new un…"
type textarea "x"
type textarea "Hey [PERSON_NAME], I'm SO happy to hear you and your wife are loving the new un…"
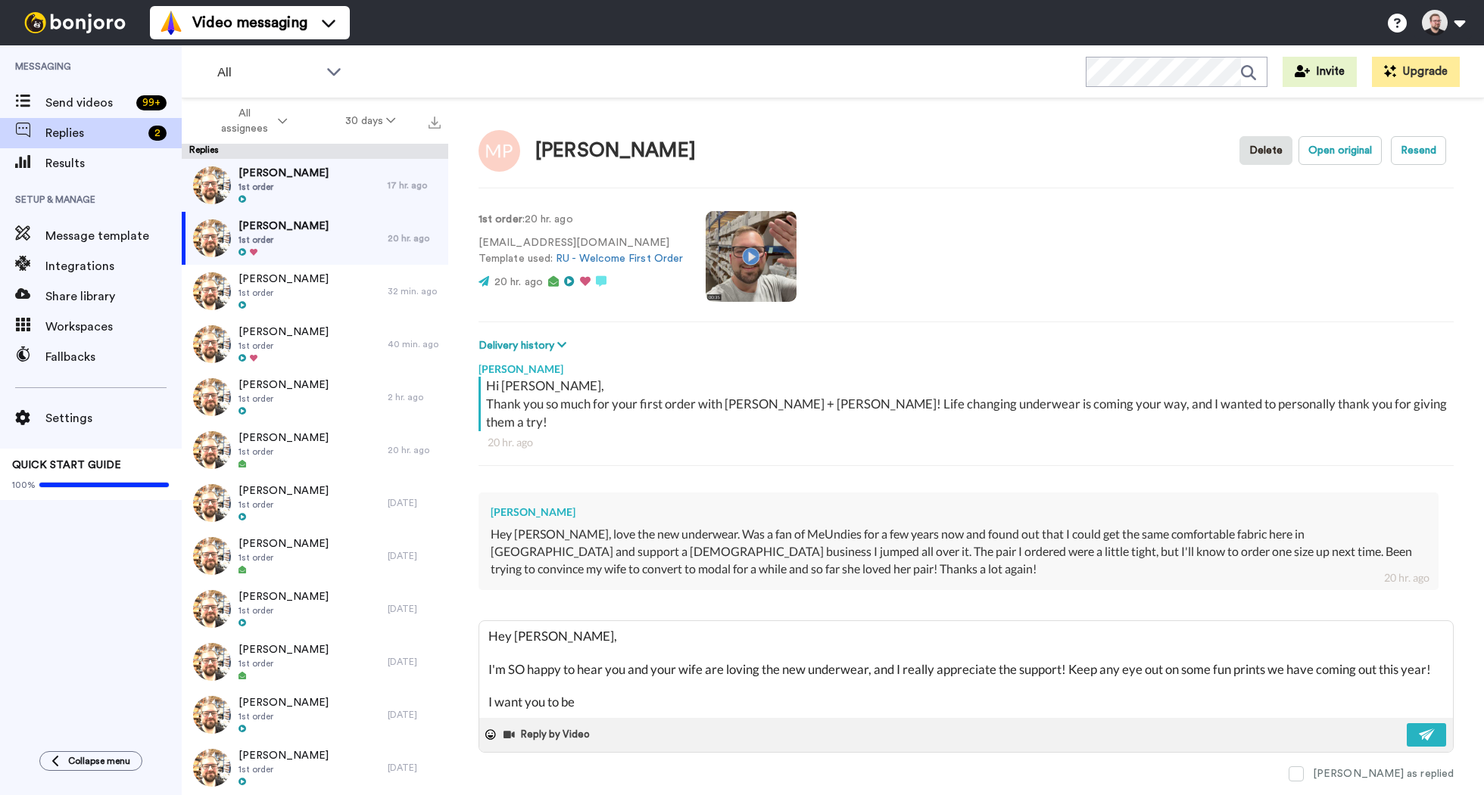
type textarea "x"
type textarea "Hey [PERSON_NAME], I'm SO happy to hear you and your wife are loving the new un…"
type textarea "x"
type textarea "Hey [PERSON_NAME], I'm SO happy to hear you and your wife are loving the new un…"
type textarea "x"
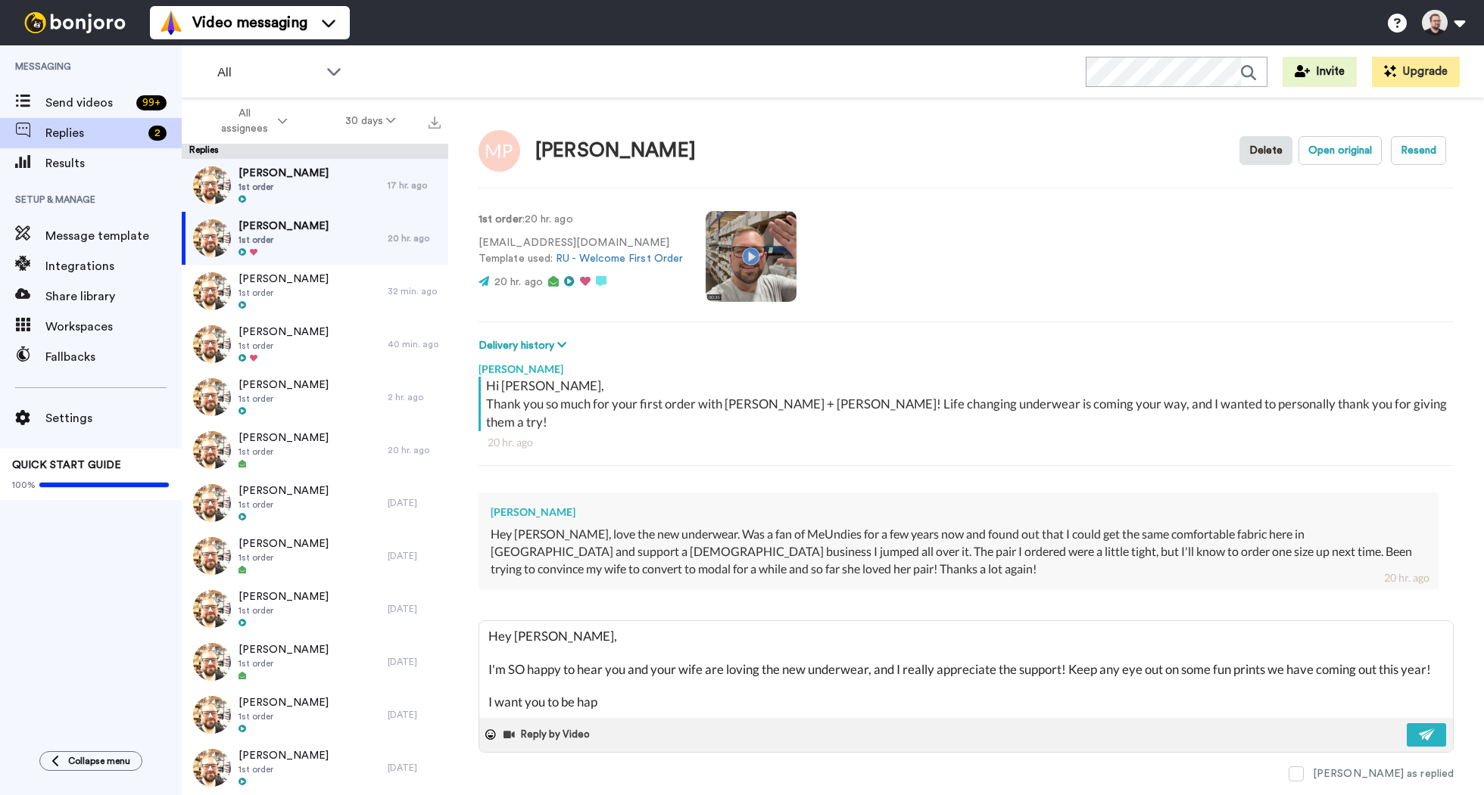
type textarea "Hey [PERSON_NAME], I'm SO happy to hear you and your wife are loving the new un…"
type textarea "x"
type textarea "Hey [PERSON_NAME], I'm SO happy to hear you and your wife are loving the new un…"
type textarea "x"
type textarea "Hey [PERSON_NAME], I'm SO happy to hear you and your wife are loving the new un…"
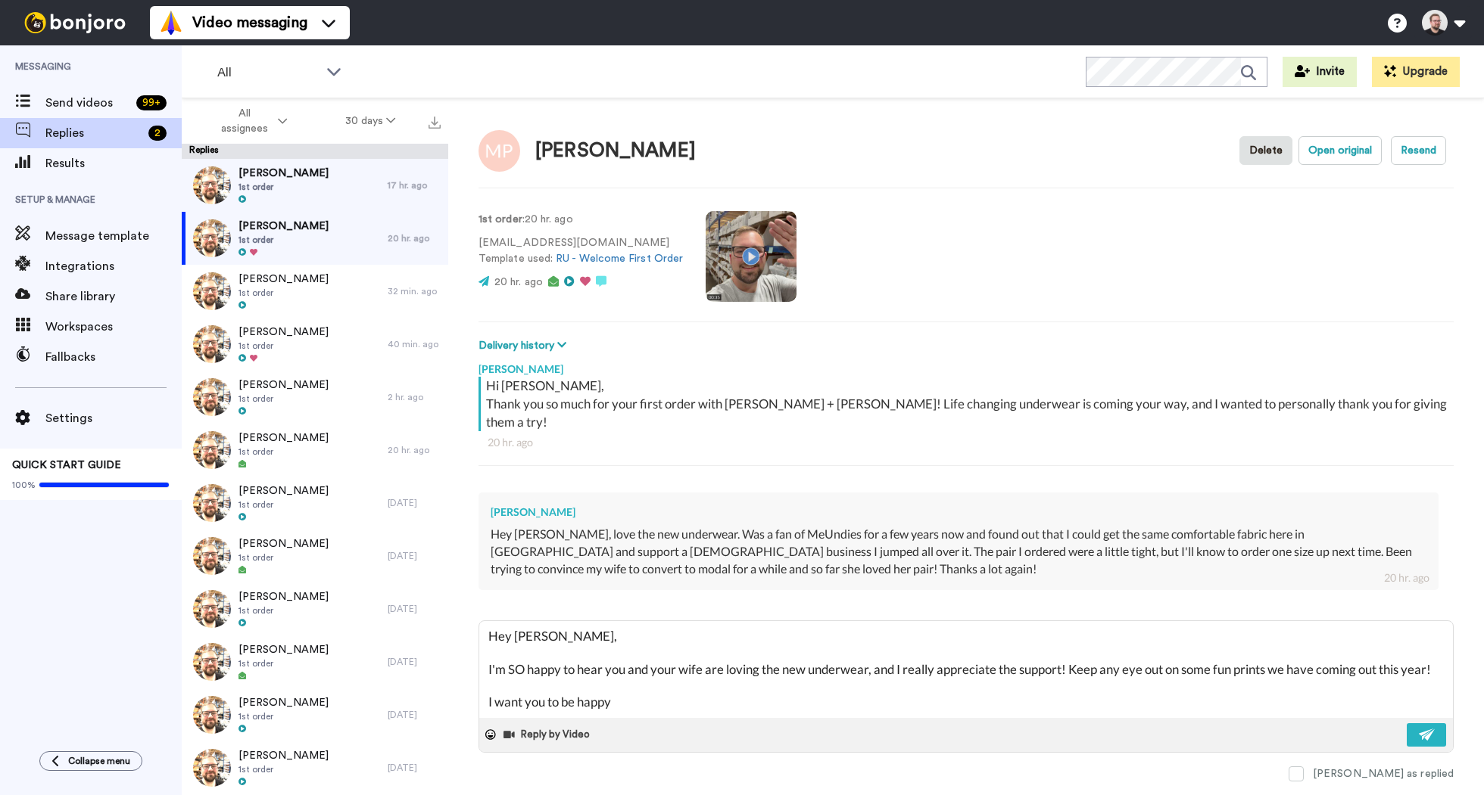
type textarea "x"
type textarea "Hey [PERSON_NAME], I'm SO happy to hear you and your wife are loving the new un…"
type textarea "x"
type textarea "Hey [PERSON_NAME], I'm SO happy to hear you and your wife are loving the new un…"
type textarea "x"
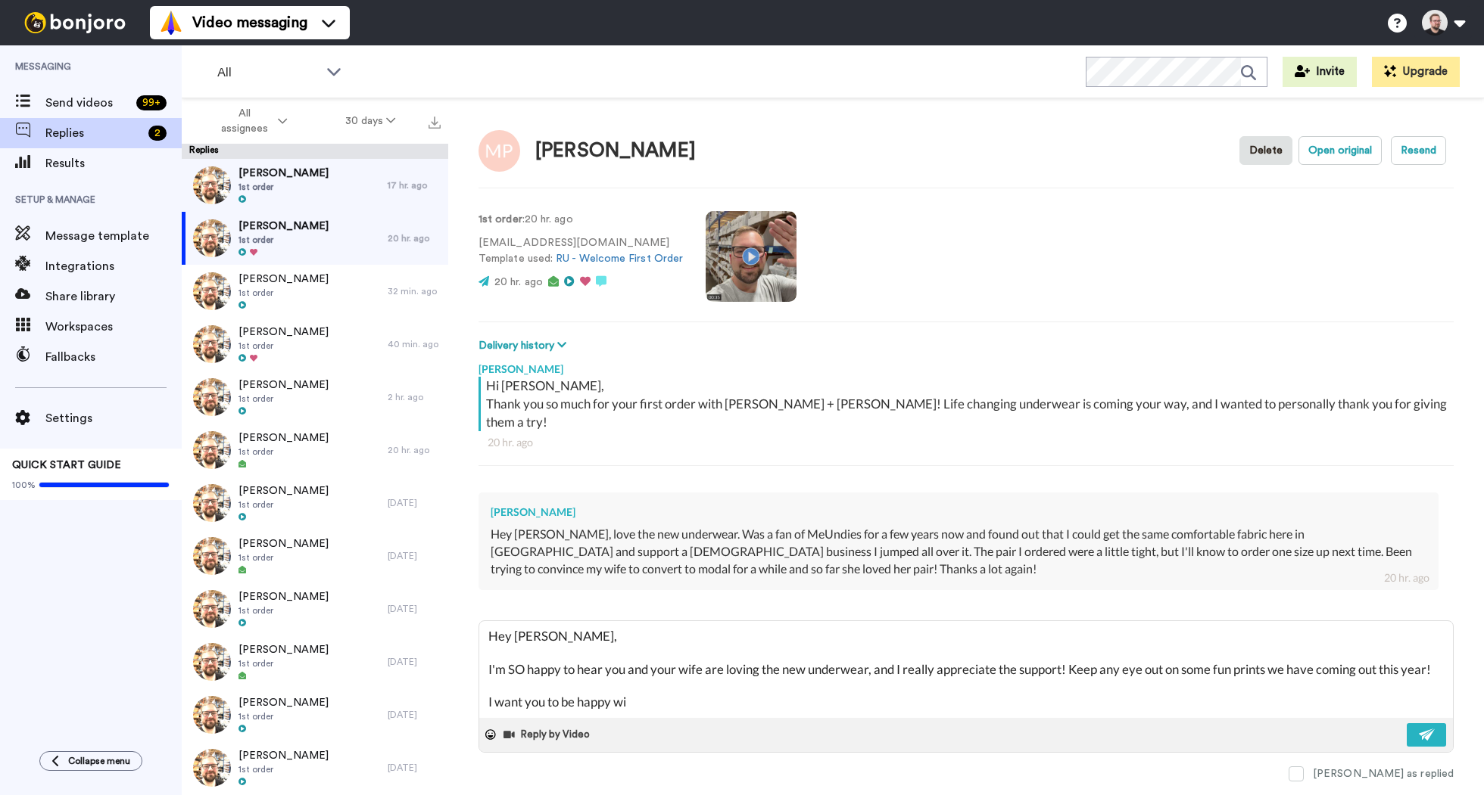
type textarea "Hey [PERSON_NAME], I'm SO happy to hear you and your wife are loving the new un…"
type textarea "x"
type textarea "Hey [PERSON_NAME], I'm SO happy to hear you and your wife are loving the new un…"
type textarea "x"
type textarea "Hey [PERSON_NAME], I'm SO happy to hear you and your wife are loving the new un…"
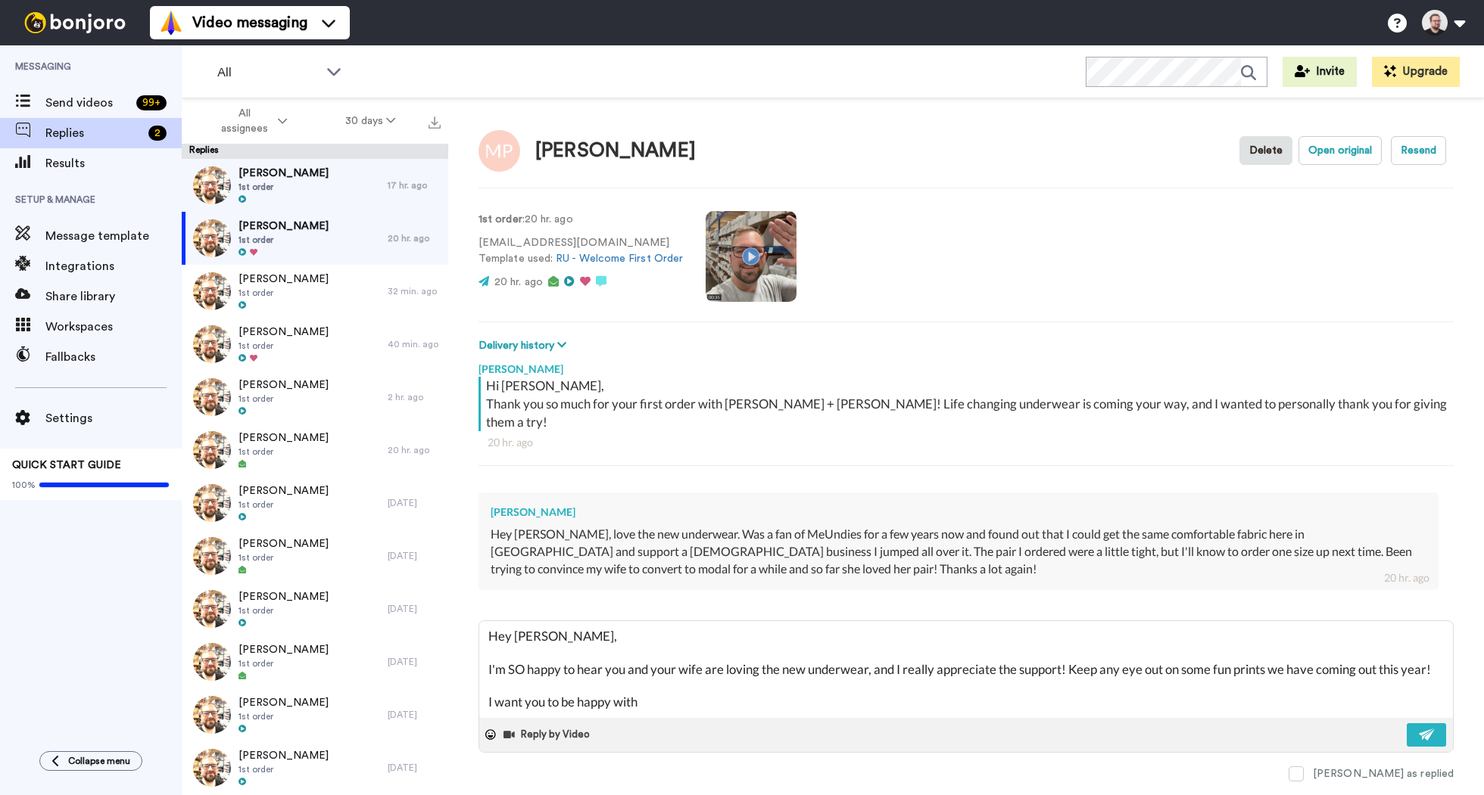
type textarea "x"
type textarea "Hey [PERSON_NAME], I'm SO happy to hear you and your wife are loving the new un…"
type textarea "x"
type textarea "Hey [PERSON_NAME], I'm SO happy to hear you and your wife are loving the new un…"
type textarea "x"
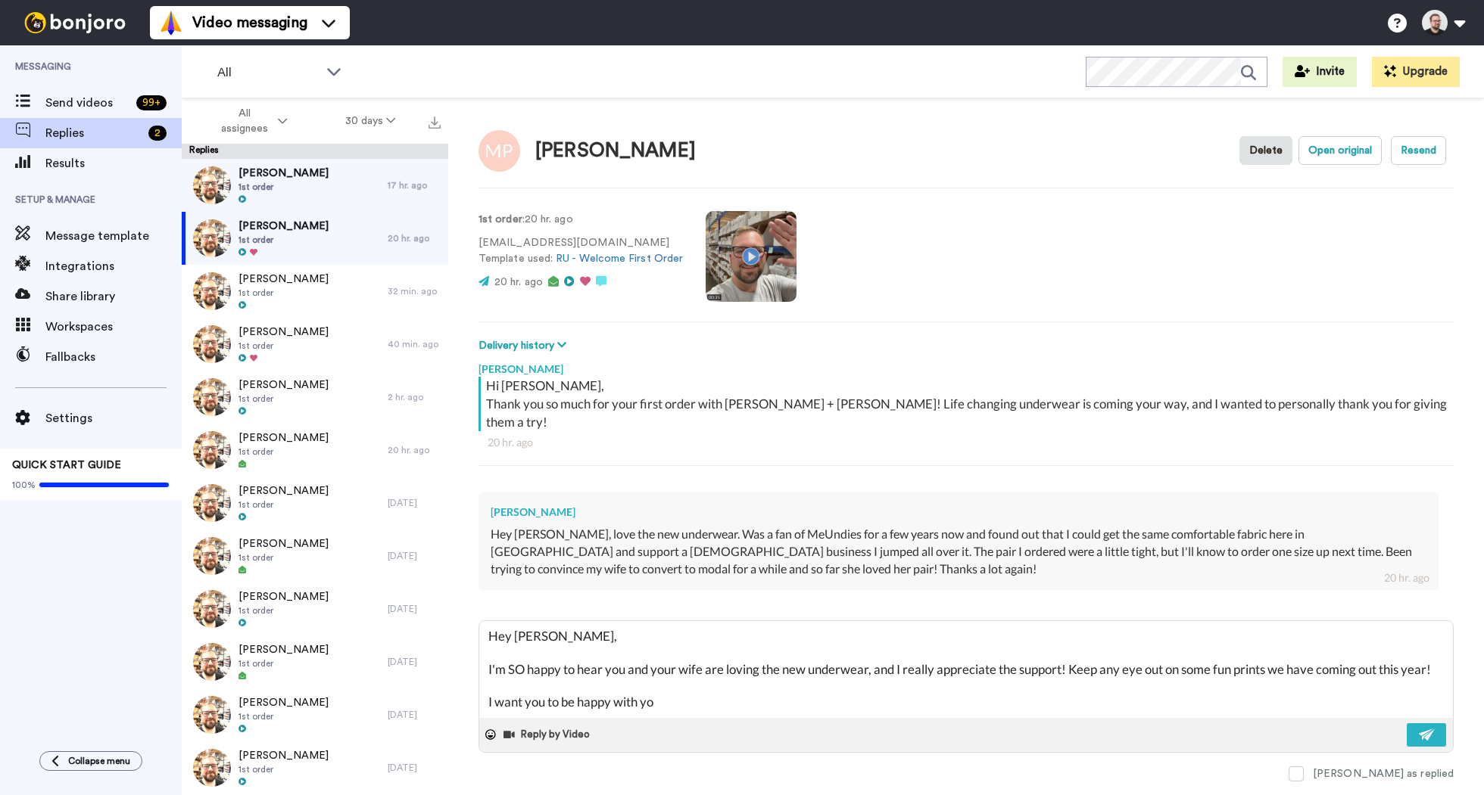
type textarea "Hey [PERSON_NAME], I'm SO happy to hear you and your wife are loving the new un…"
type textarea "x"
type textarea "Hey [PERSON_NAME], I'm SO happy to hear you and your wife are loving the new un…"
type textarea "x"
type textarea "Hey [PERSON_NAME], I'm SO happy to hear you and your wife are loving the new un…"
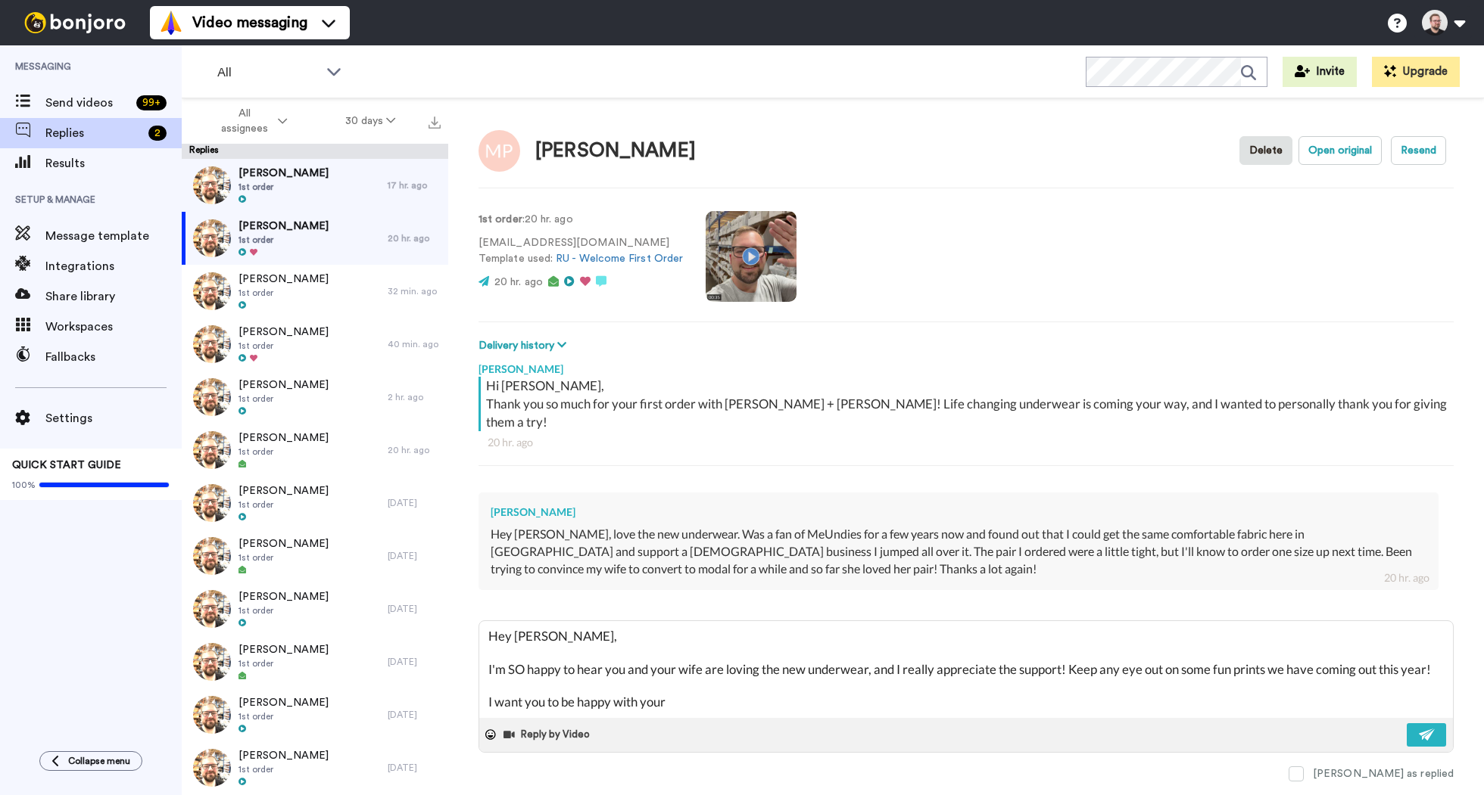
type textarea "x"
type textarea "Hey [PERSON_NAME], I'm SO happy to hear you and your wife are loving the new un…"
type textarea "x"
type textarea "Hey [PERSON_NAME], I'm SO happy to hear you and your wife are loving the new un…"
type textarea "x"
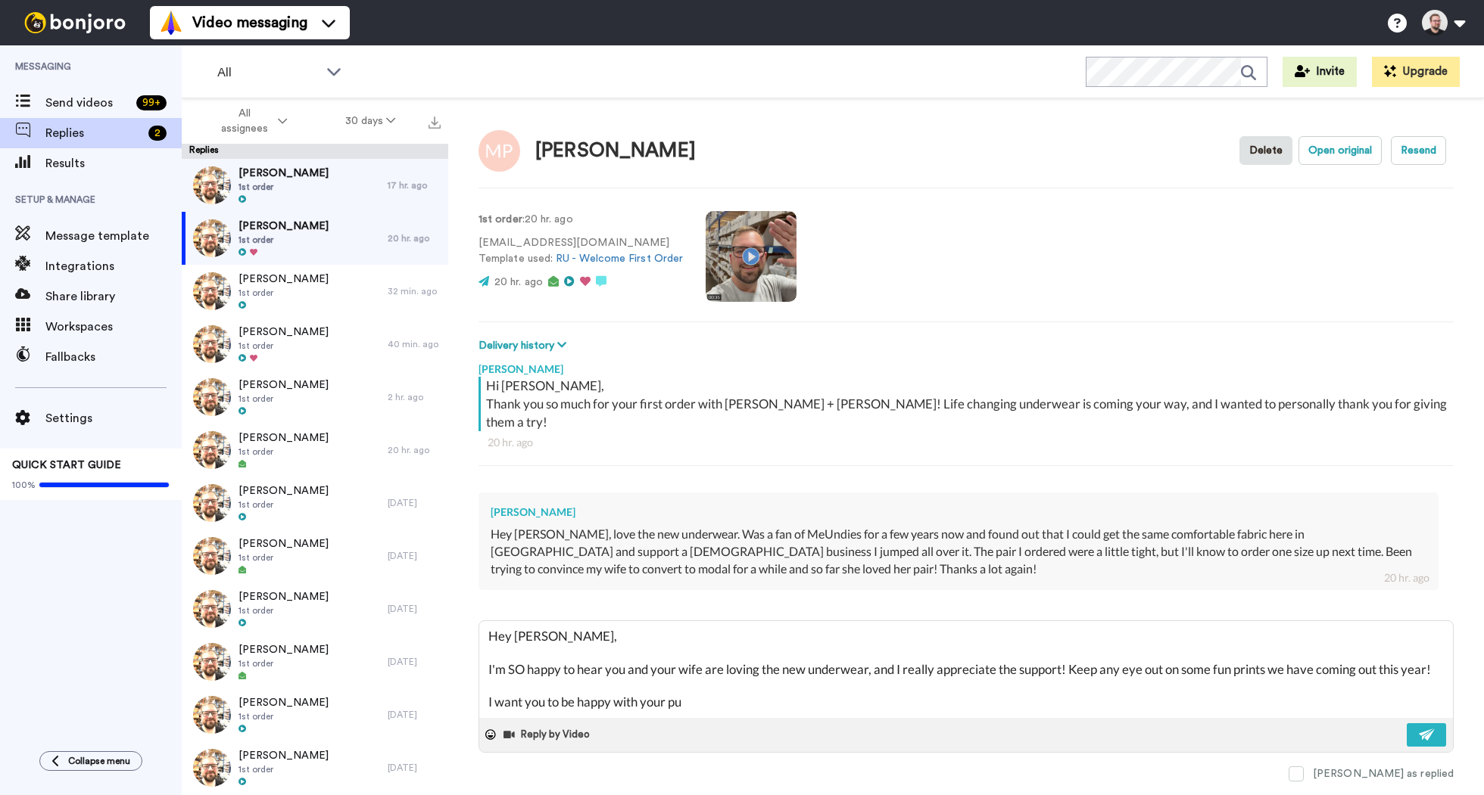
type textarea "Hey [PERSON_NAME], I'm SO happy to hear you and your wife are loving the new un…"
type textarea "x"
type textarea "Hey [PERSON_NAME], I'm SO happy to hear you and your wife are loving the new un…"
type textarea "x"
type textarea "Hey [PERSON_NAME], I'm SO happy to hear you and your wife are loving the new un…"
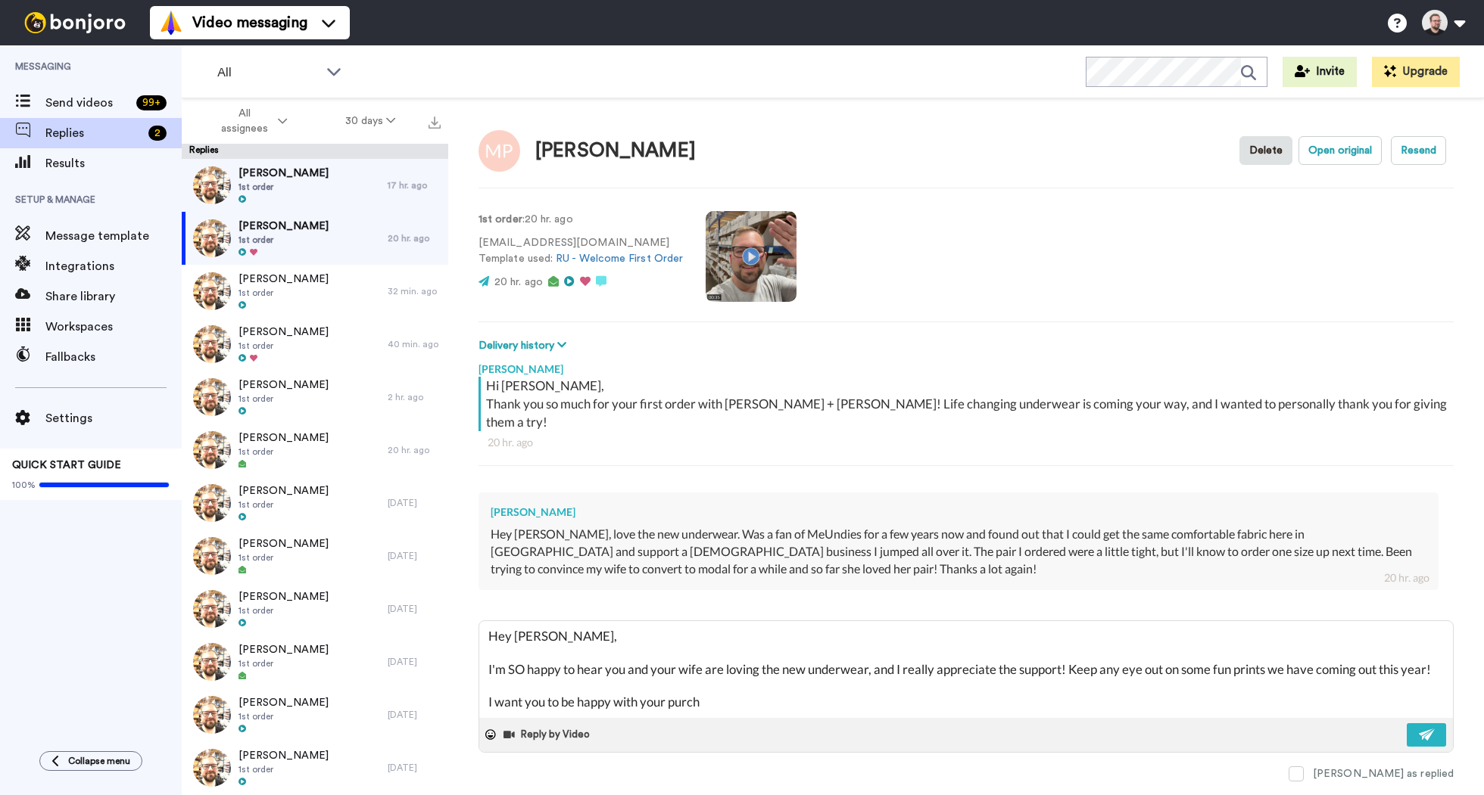
type textarea "x"
type textarea "Hey [PERSON_NAME], I'm SO happy to hear you and your wife are loving the new un…"
type textarea "x"
type textarea "Hey [PERSON_NAME], I'm SO happy to hear you and your wife are loving the new un…"
type textarea "x"
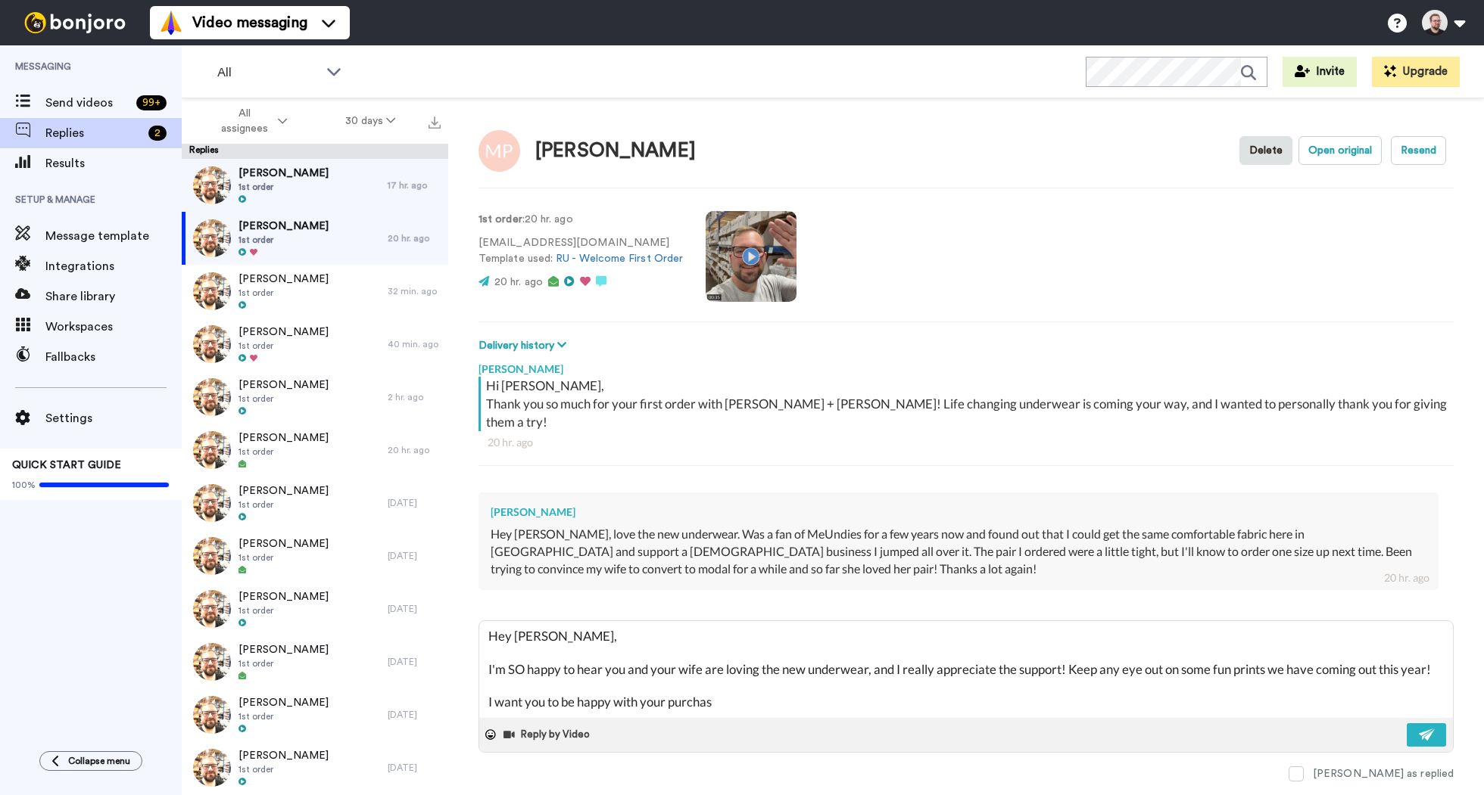
type textarea "Hey [PERSON_NAME], I'm SO happy to hear you and your wife are loving the new un…"
type textarea "x"
type textarea "Hey [PERSON_NAME], I'm SO happy to hear you and your wife are loving the new un…"
type textarea "x"
type textarea "Hey [PERSON_NAME], I'm SO happy to hear you and your wife are loving the new un…"
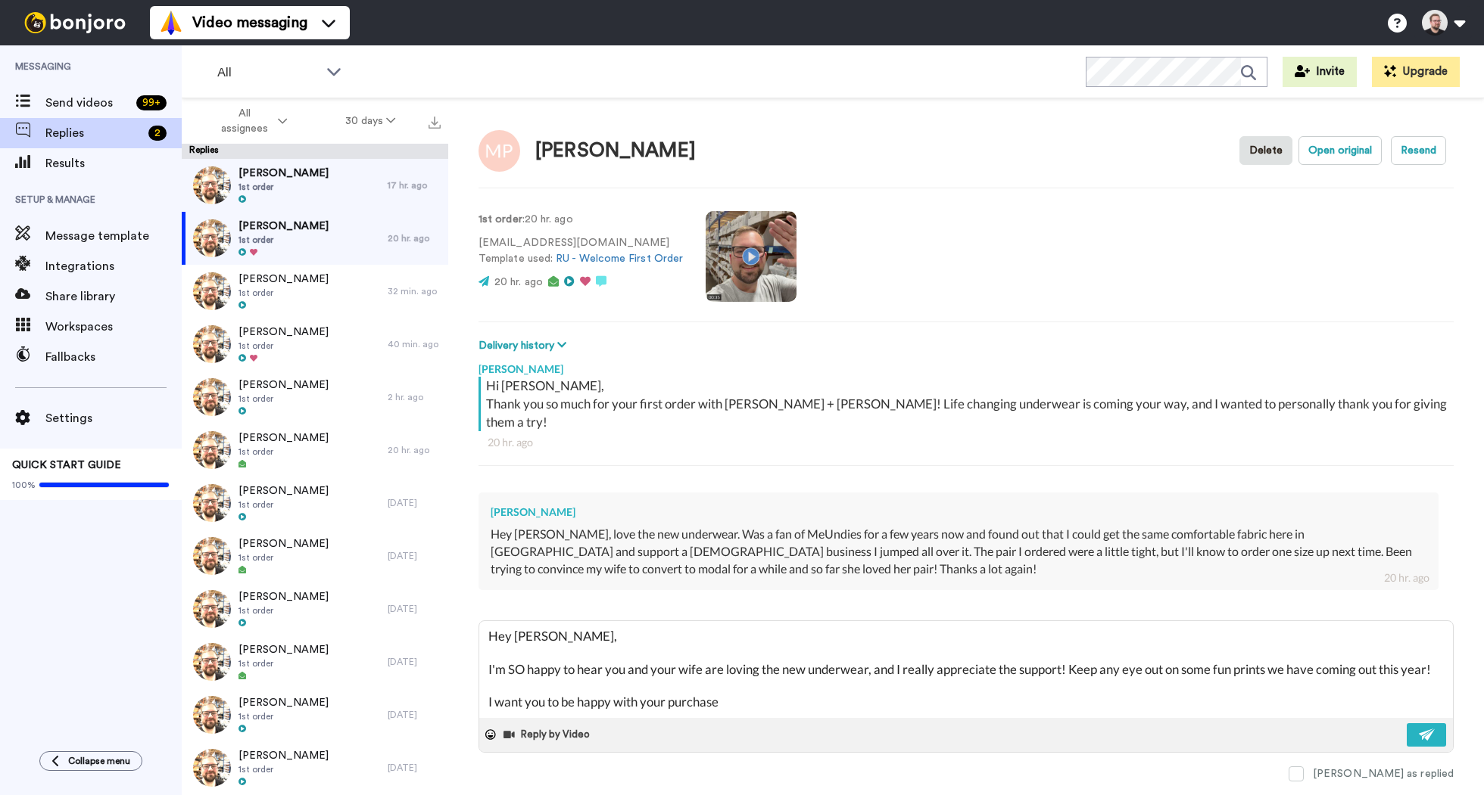
type textarea "x"
type textarea "Hey [PERSON_NAME], I'm SO happy to hear you and your wife are loving the new un…"
type textarea "x"
type textarea "Hey [PERSON_NAME], I'm SO happy to hear you and your wife are loving the new un…"
type textarea "x"
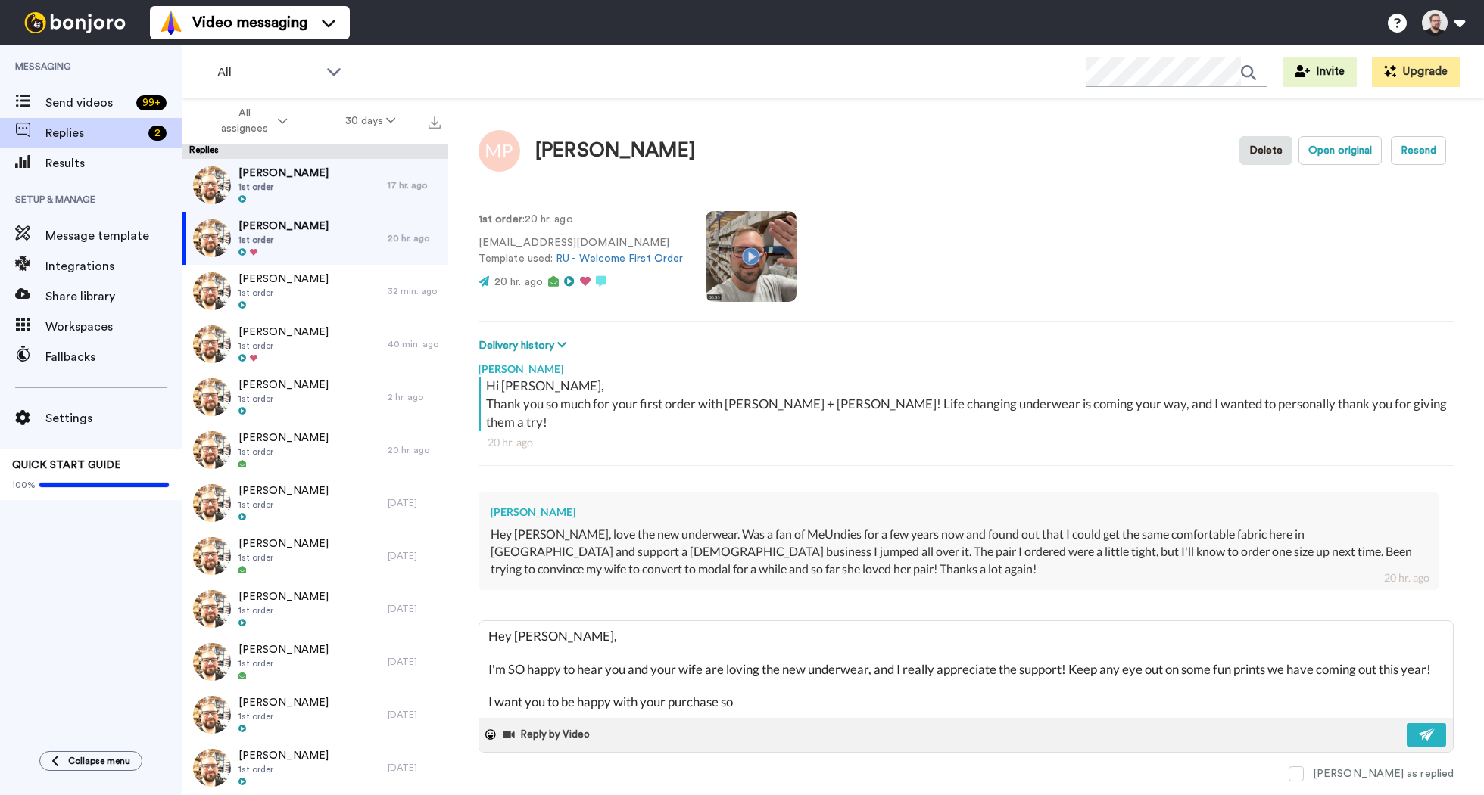
type textarea "Hey [PERSON_NAME], I'm SO happy to hear you and your wife are loving the new un…"
type textarea "x"
type textarea "Hey [PERSON_NAME], I'm SO happy to hear you and your wife are loving the new un…"
type textarea "x"
type textarea "Hey [PERSON_NAME], I'm SO happy to hear you and your wife are loving the new un…"
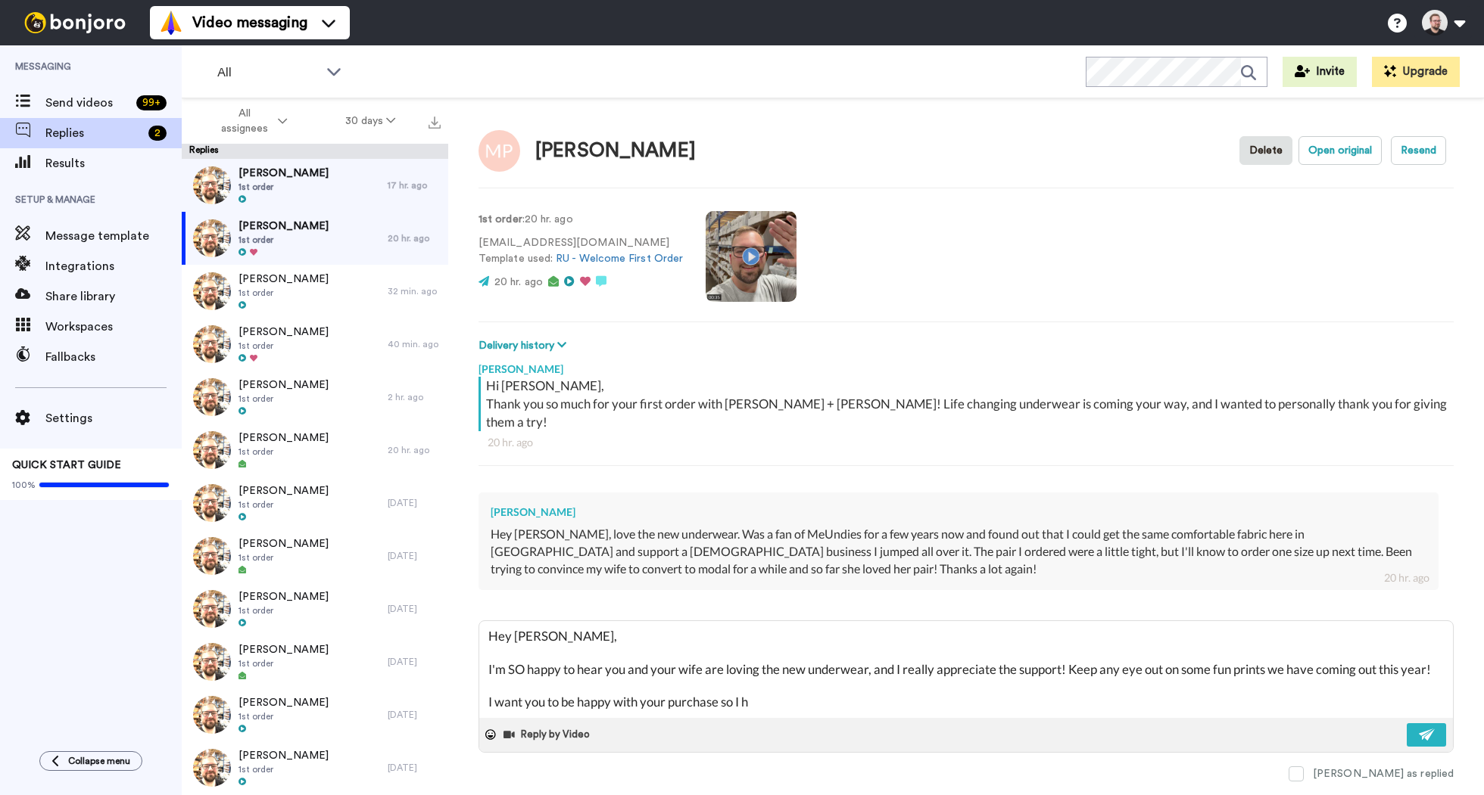
type textarea "x"
type textarea "Hey [PERSON_NAME], I'm SO happy to hear you and your wife are loving the new un…"
type textarea "x"
type textarea "Hey [PERSON_NAME], I'm SO happy to hear you and your wife are loving the new un…"
type textarea "x"
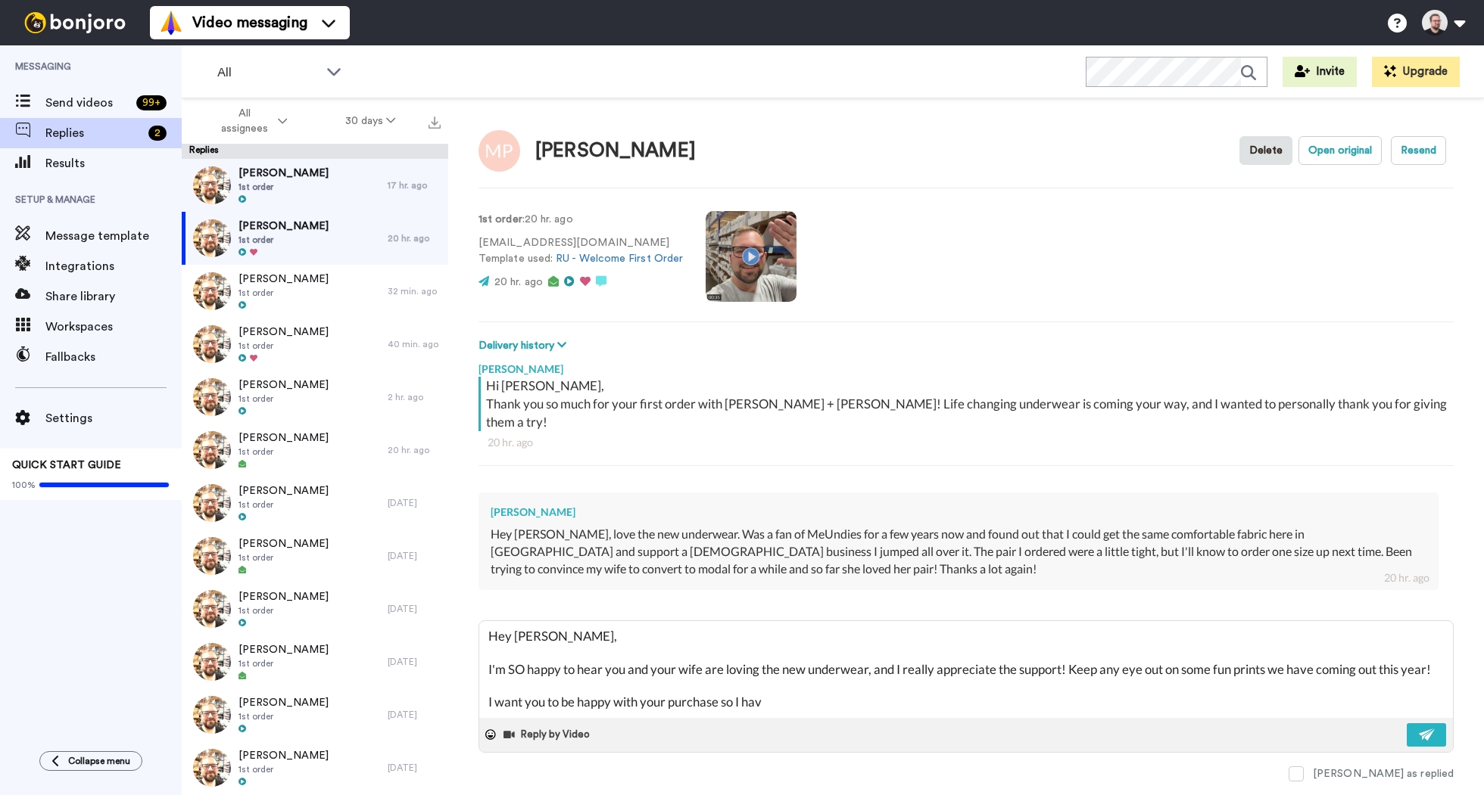
type textarea "Hey [PERSON_NAME], I'm SO happy to hear you and your wife are loving the new un…"
type textarea "x"
type textarea "Hey [PERSON_NAME], I'm SO happy to hear you and your wife are loving the new un…"
type textarea "x"
drag, startPoint x: 779, startPoint y: 682, endPoint x: 485, endPoint y: 686, distance: 293.7
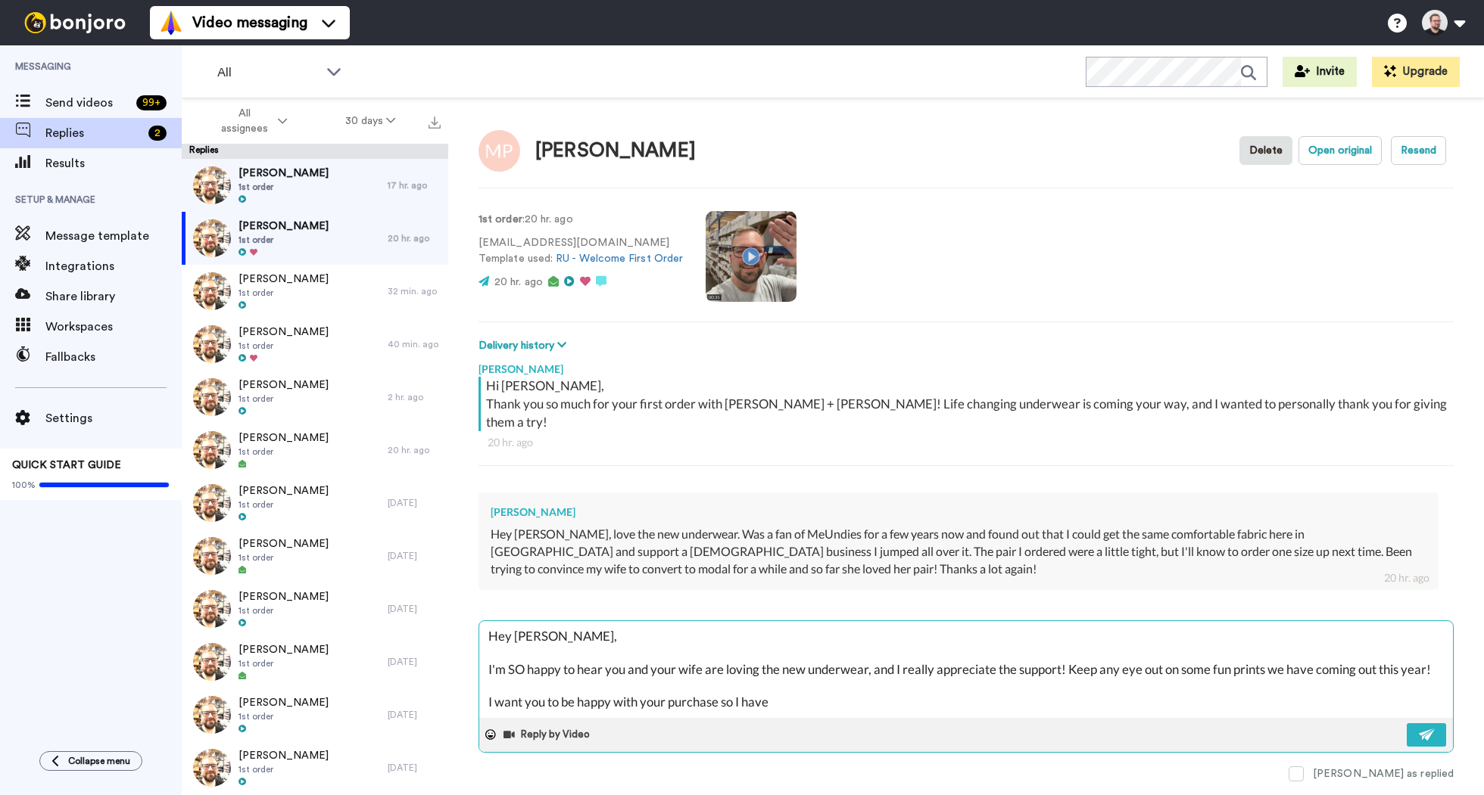
click at [485, 686] on textarea "Hey [PERSON_NAME], I'm SO happy to hear you and your wife are loving the new un…" at bounding box center [965, 669] width 973 height 97
type textarea "Hey [PERSON_NAME], I'm SO happy to hear you and your wife are loving the new un…"
type textarea "x"
type textarea "Hey [PERSON_NAME], I'm SO happy to hear you and your wife are loving the new un…"
type textarea "x"
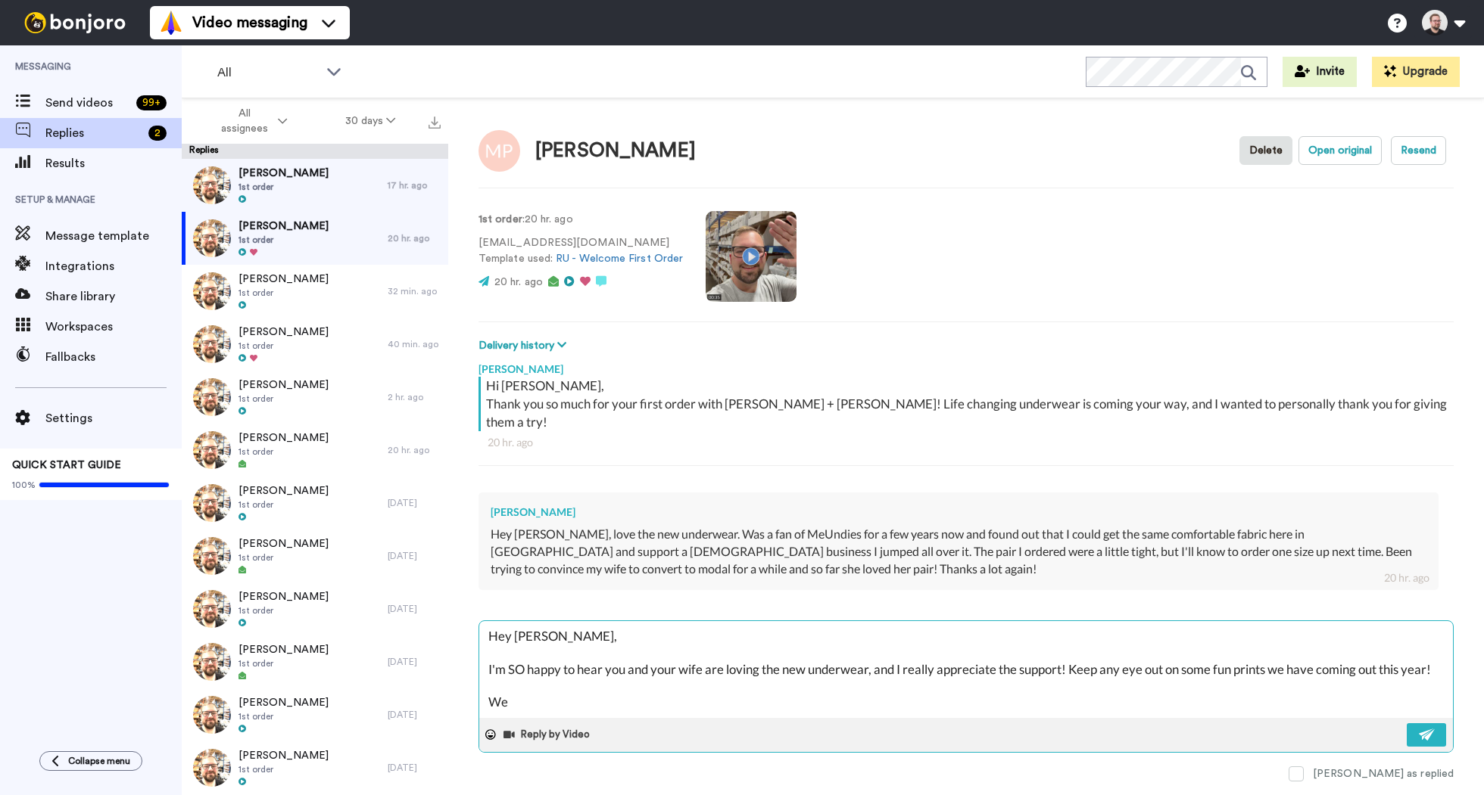
type textarea "Hey [PERSON_NAME], I'm SO happy to hear you and your wife are loving the new un…"
type textarea "x"
type textarea "Hey [PERSON_NAME], I'm SO happy to hear you and your wife are loving the new un…"
type textarea "x"
type textarea "Hey [PERSON_NAME], I'm SO happy to hear you and your wife are loving the new un…"
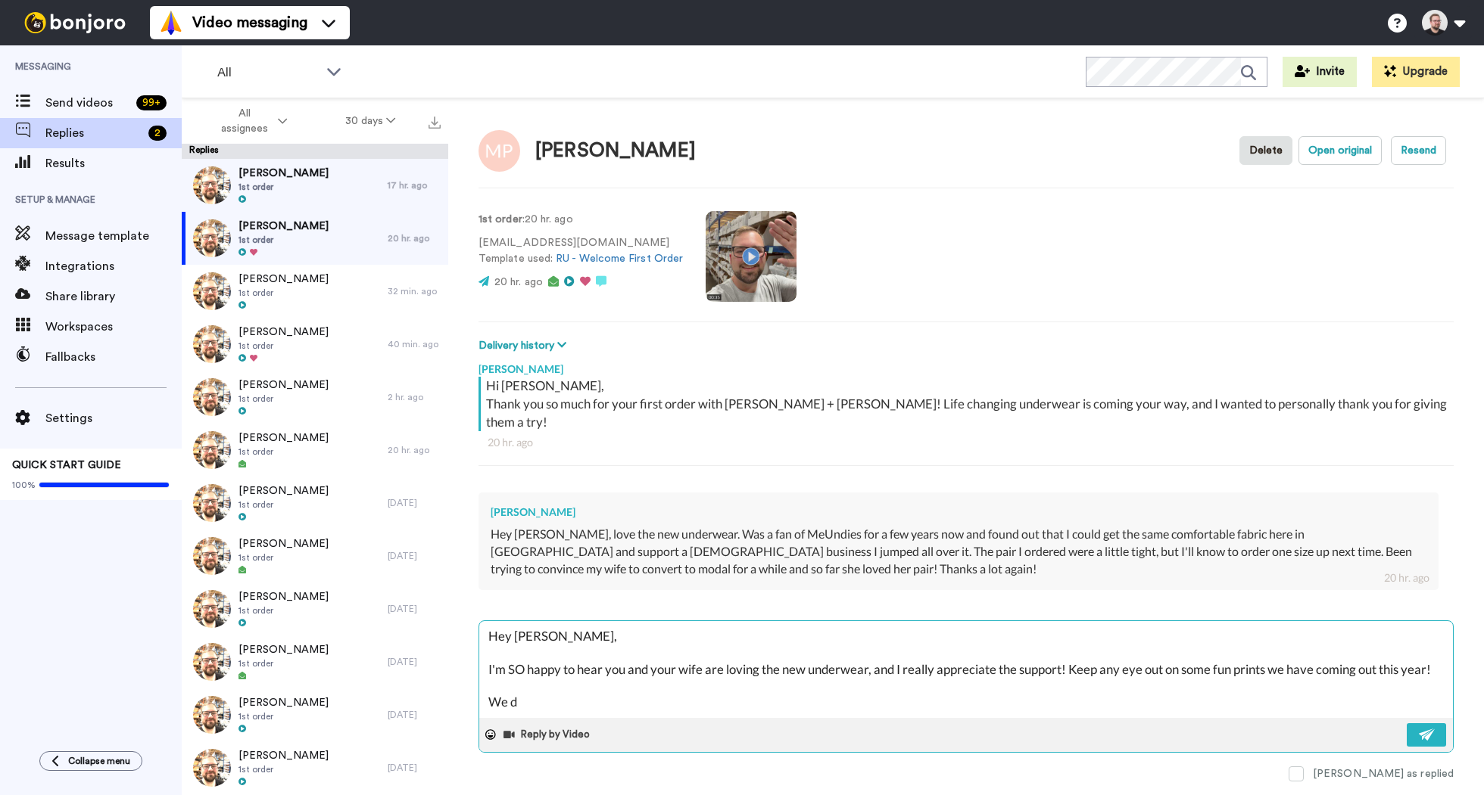
type textarea "x"
type textarea "Hey [PERSON_NAME], I'm SO happy to hear you and your wife are loving the new un…"
type textarea "x"
type textarea "Hey [PERSON_NAME], I'm SO happy to hear you and your wife are loving the new un…"
type textarea "x"
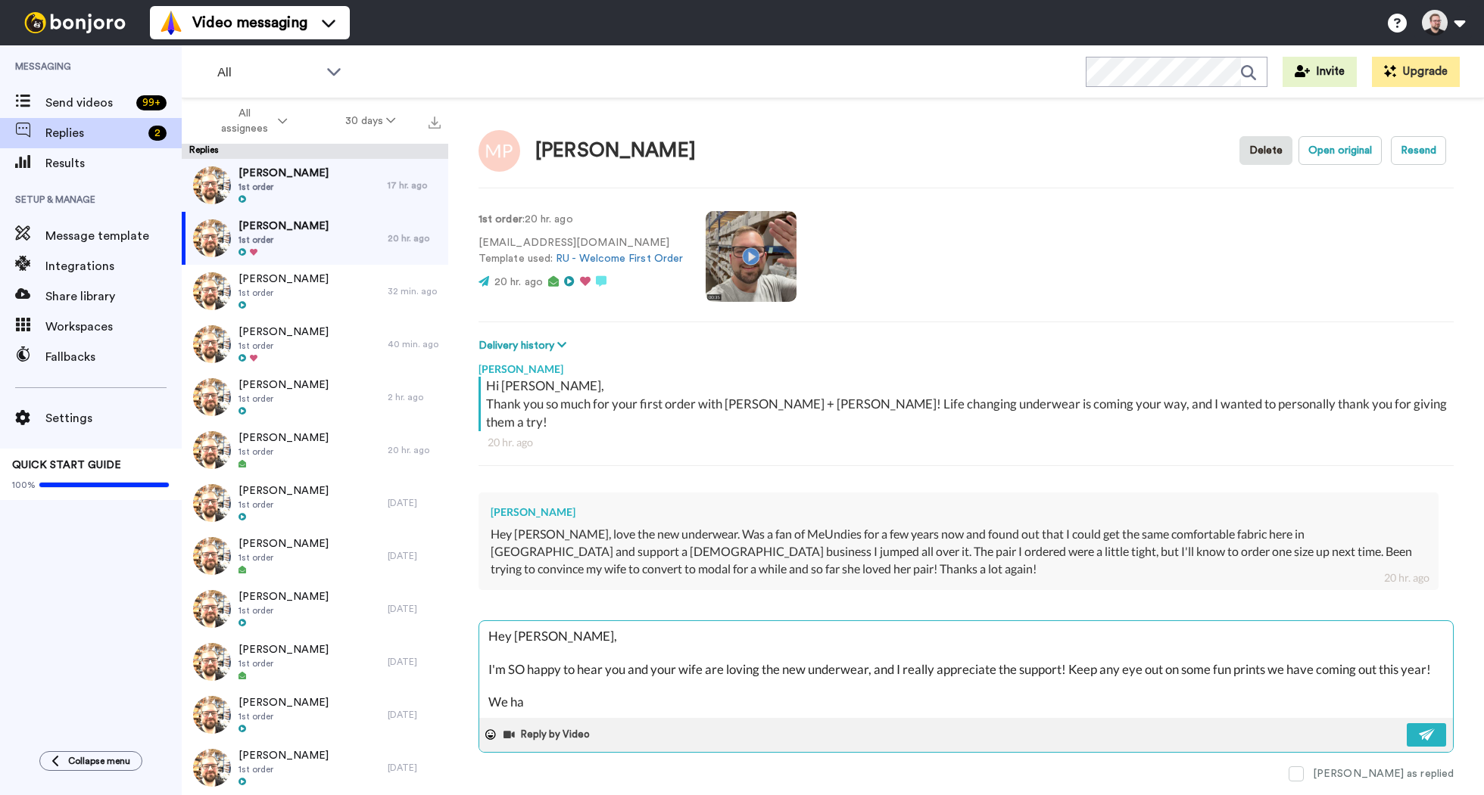
type textarea "Hey [PERSON_NAME], I'm SO happy to hear you and your wife are loving the new un…"
type textarea "x"
type textarea "Hey [PERSON_NAME], I'm SO happy to hear you and your wife are loving the new un…"
type textarea "x"
type textarea "Hey [PERSON_NAME], I'm SO happy to hear you and your wife are loving the new un…"
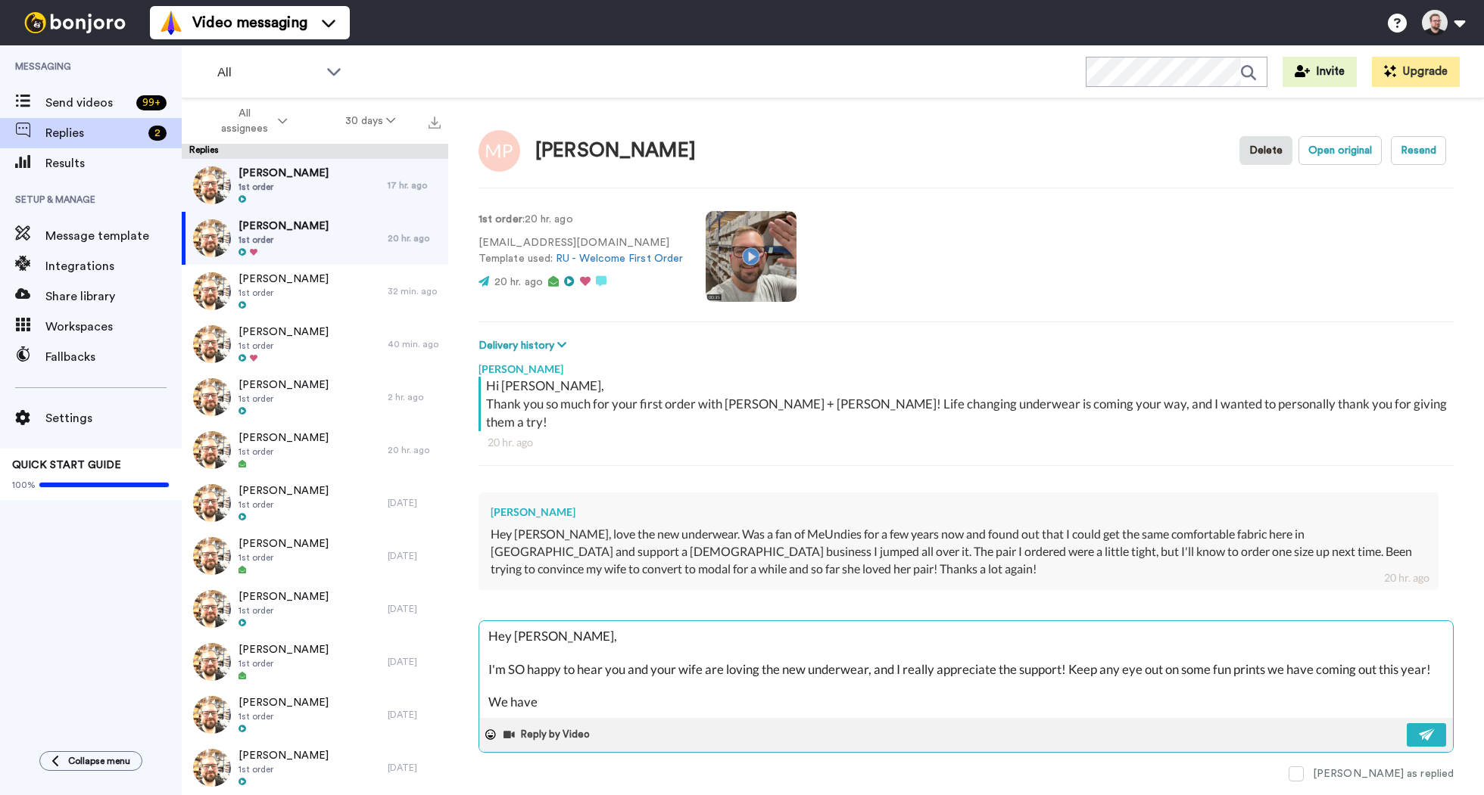
type textarea "x"
type textarea "Hey [PERSON_NAME], I'm SO happy to hear you and your wife are loving the new un…"
type textarea "x"
type textarea "Hey [PERSON_NAME], I'm SO happy to hear you and your wife are loving the new un…"
type textarea "x"
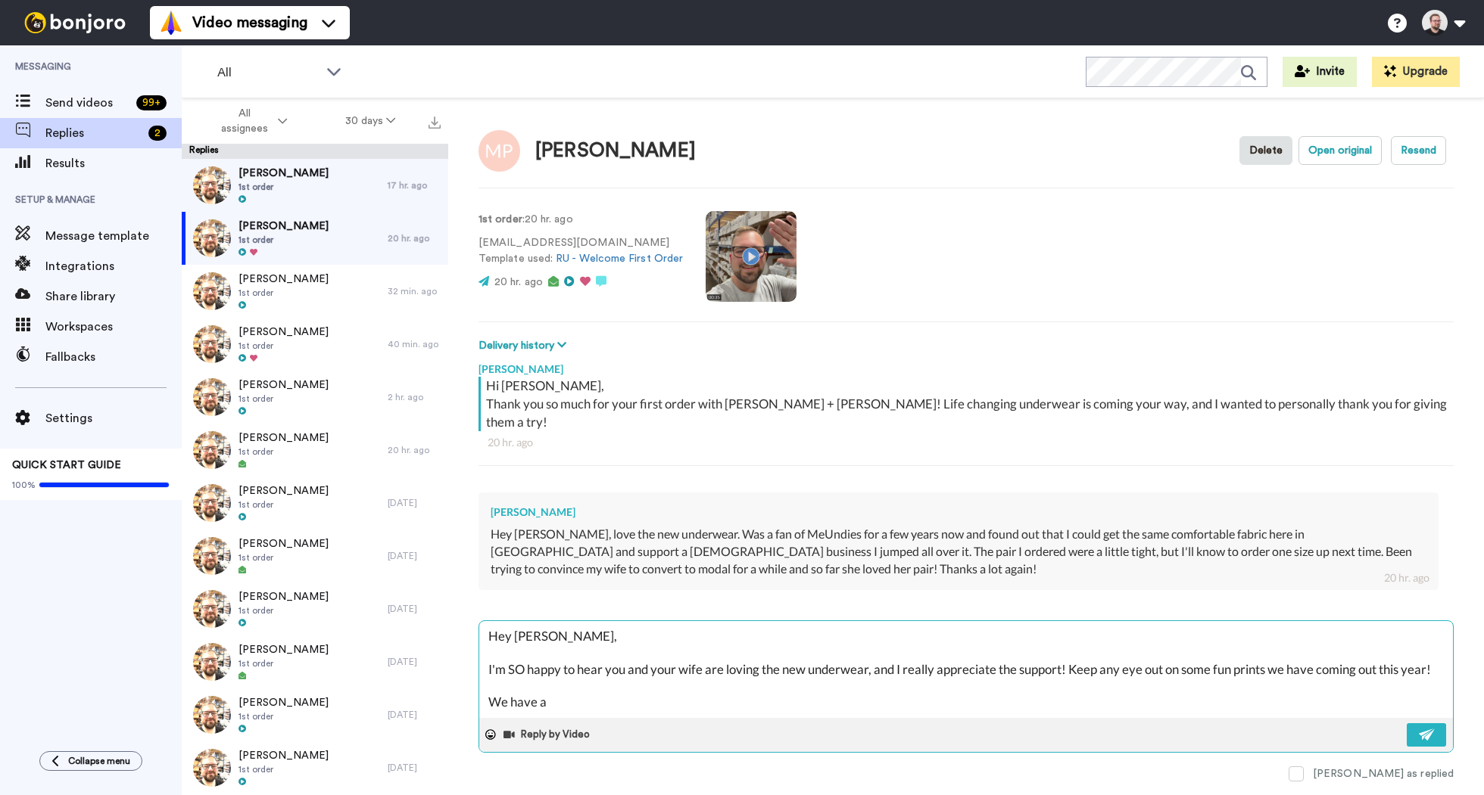
type textarea "Hey [PERSON_NAME], I'm SO happy to hear you and your wife are loving the new un…"
type textarea "x"
type textarea "Hey [PERSON_NAME], I'm SO happy to hear you and your wife are loving the new un…"
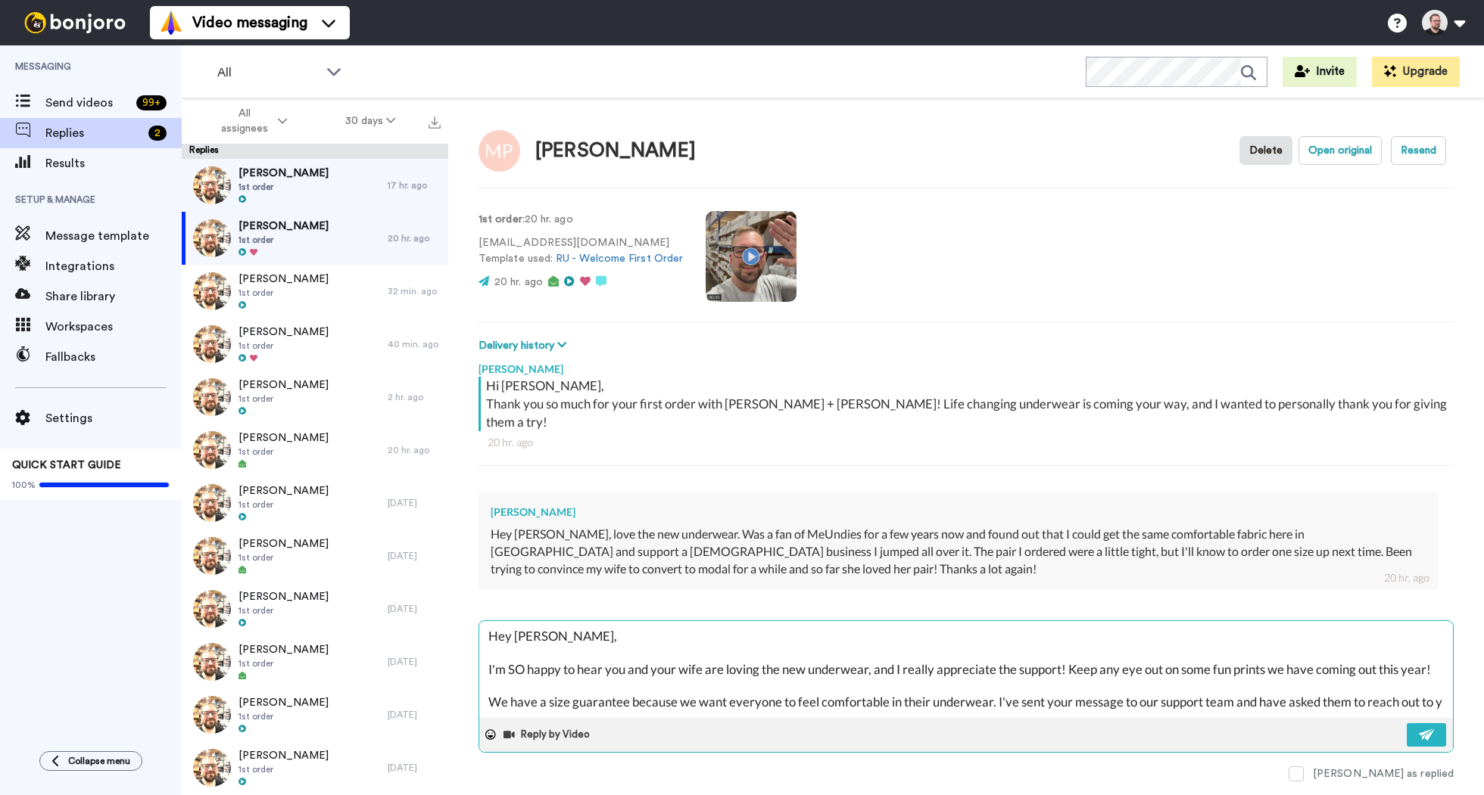
scroll to position [24, 0]
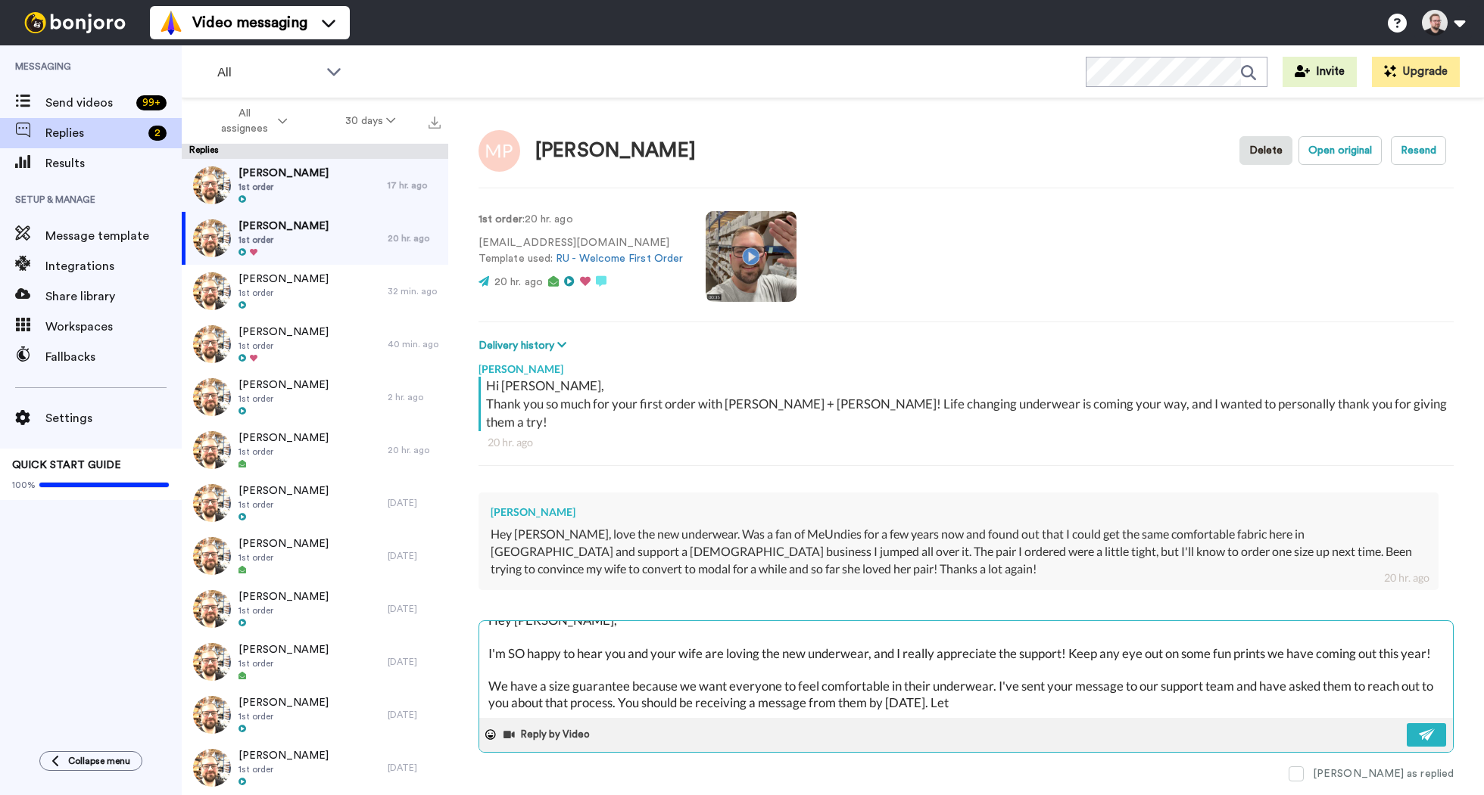
click at [991, 679] on textarea "Hey [PERSON_NAME], I'm SO happy to hear you and your wife are loving the new un…" at bounding box center [965, 669] width 973 height 97
click at [1200, 687] on textarea "Hey [PERSON_NAME], I'm SO happy to hear you and your wife are loving the new un…" at bounding box center [965, 669] width 973 height 97
click at [1164, 688] on textarea "Hey [PERSON_NAME], I'm SO happy to hear you and your wife are loving the new un…" at bounding box center [965, 669] width 973 height 97
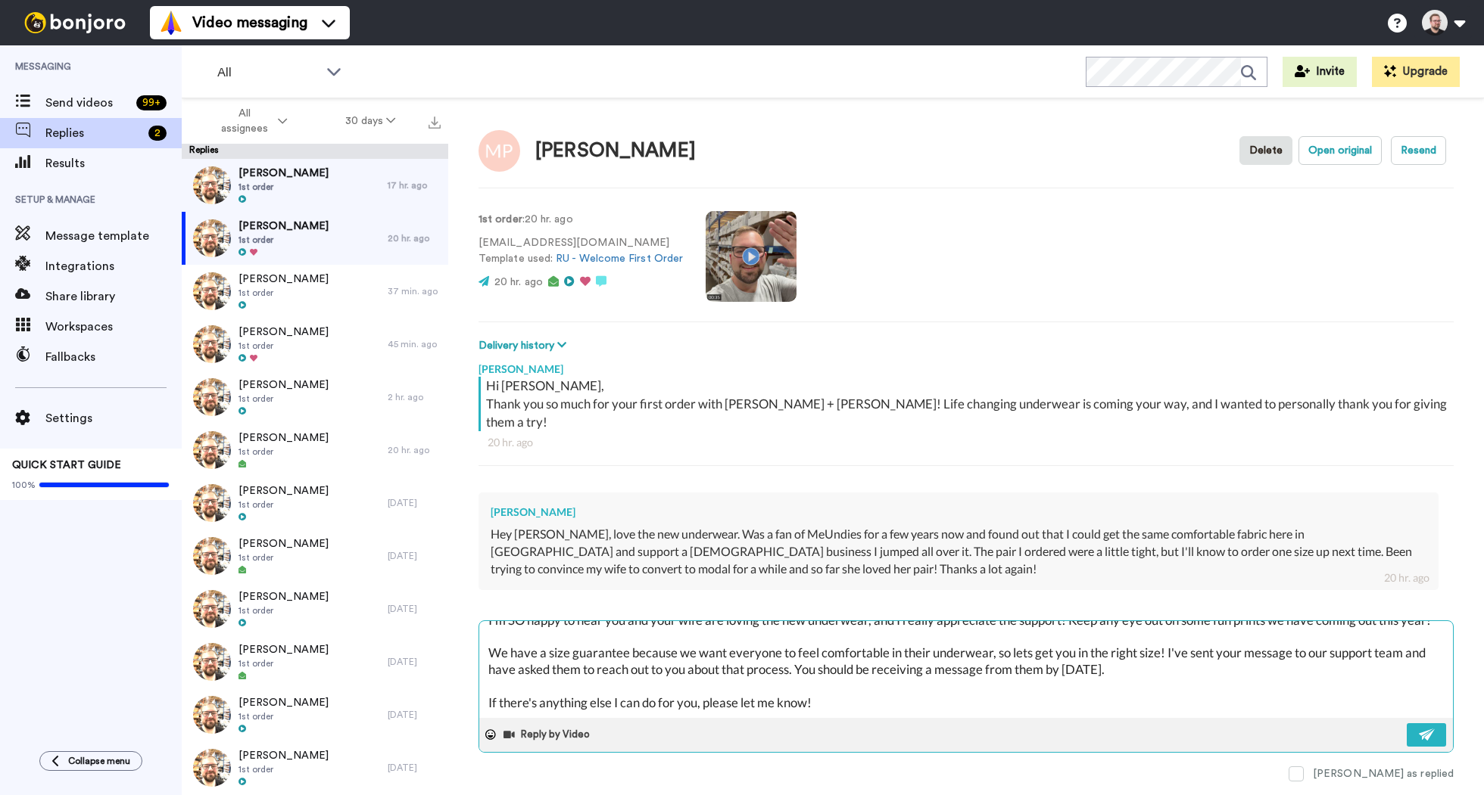
scroll to position [91, 0]
paste textarea "If you have a moment, I would really appreciate it if you could leave us a Goog…"
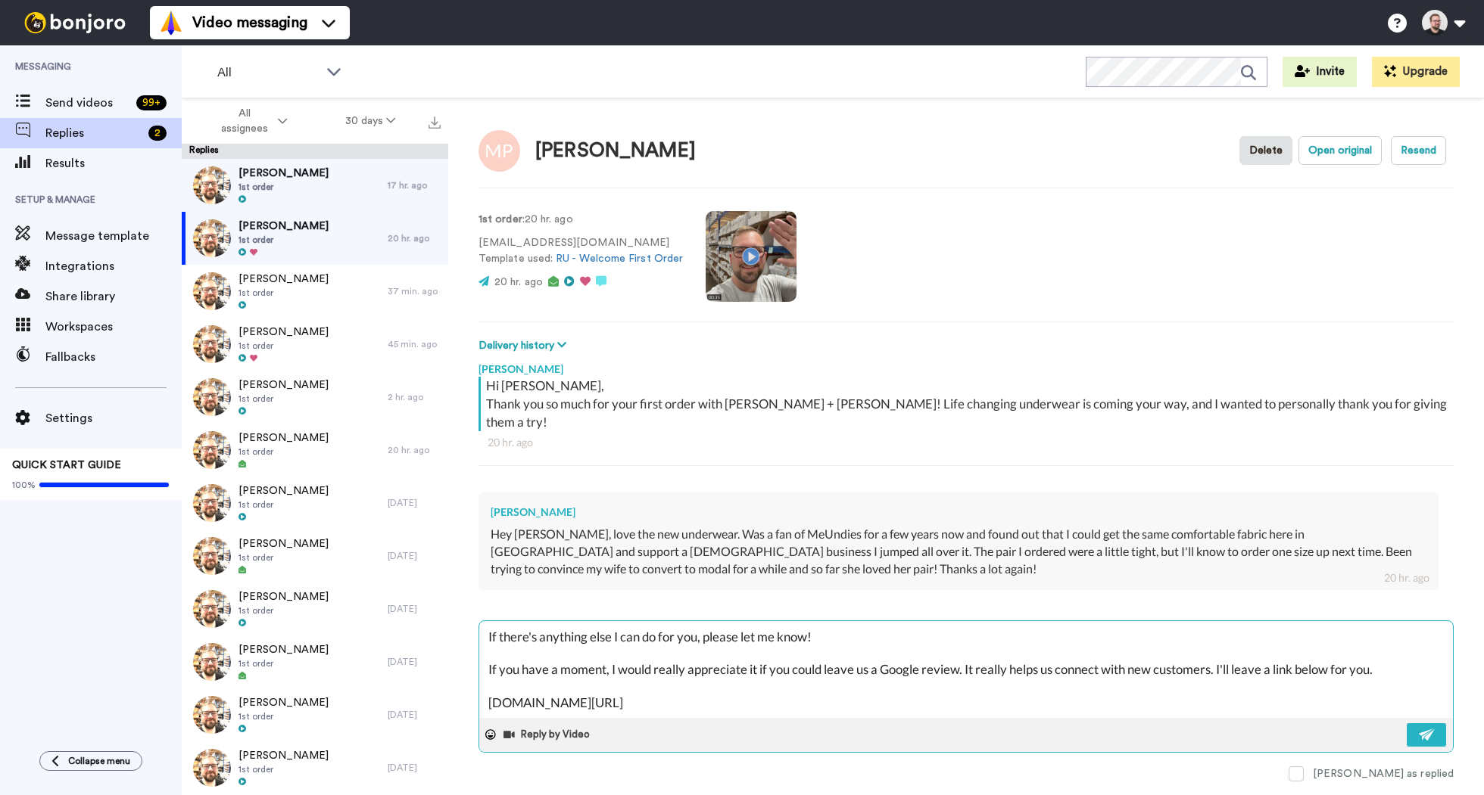
scroll to position [157, 0]
paste textarea "I hope you have a great rest of your week!"
